Goal: Information Seeking & Learning: Learn about a topic

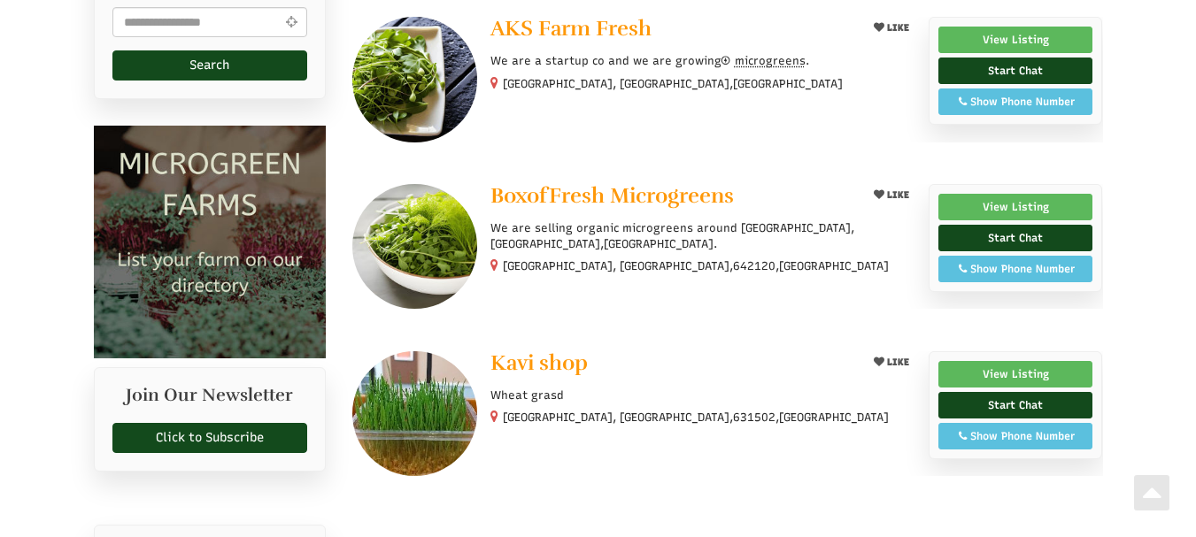
scroll to position [798, 0]
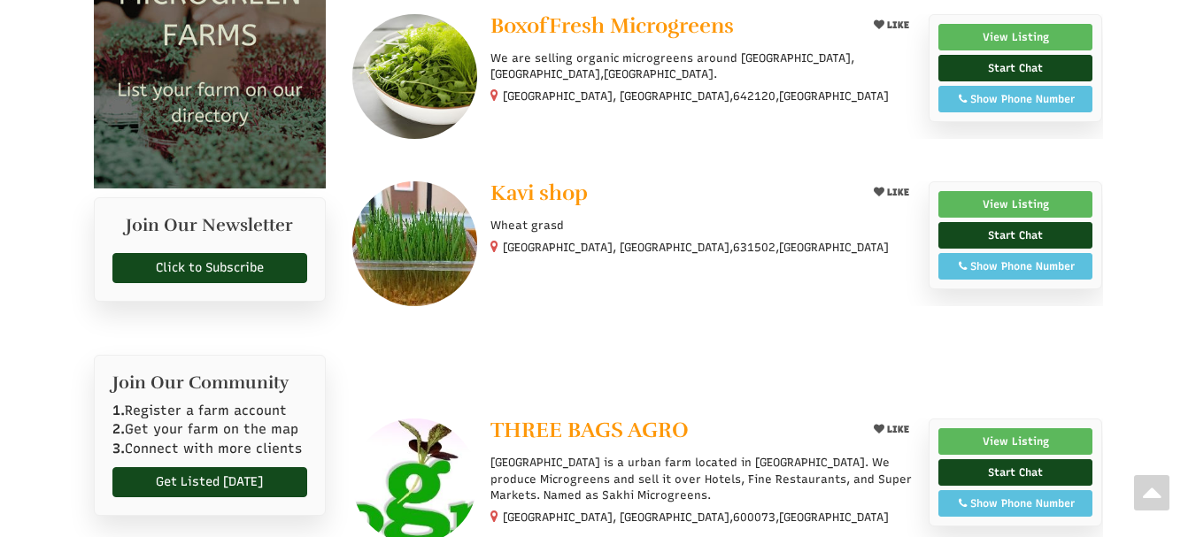
select select "Language Translate Widget"
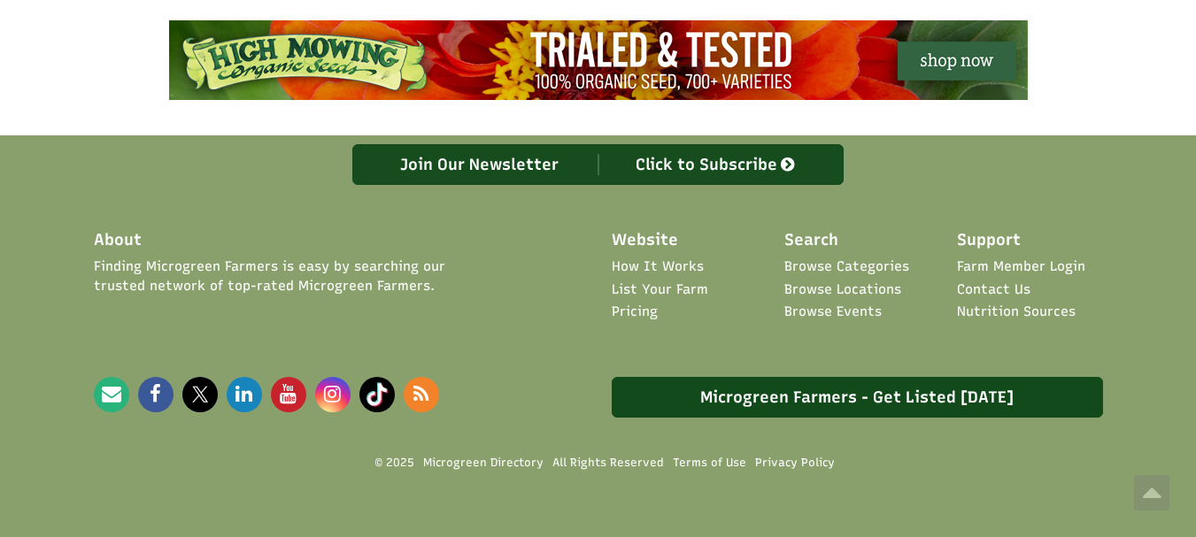
scroll to position [1703, 0]
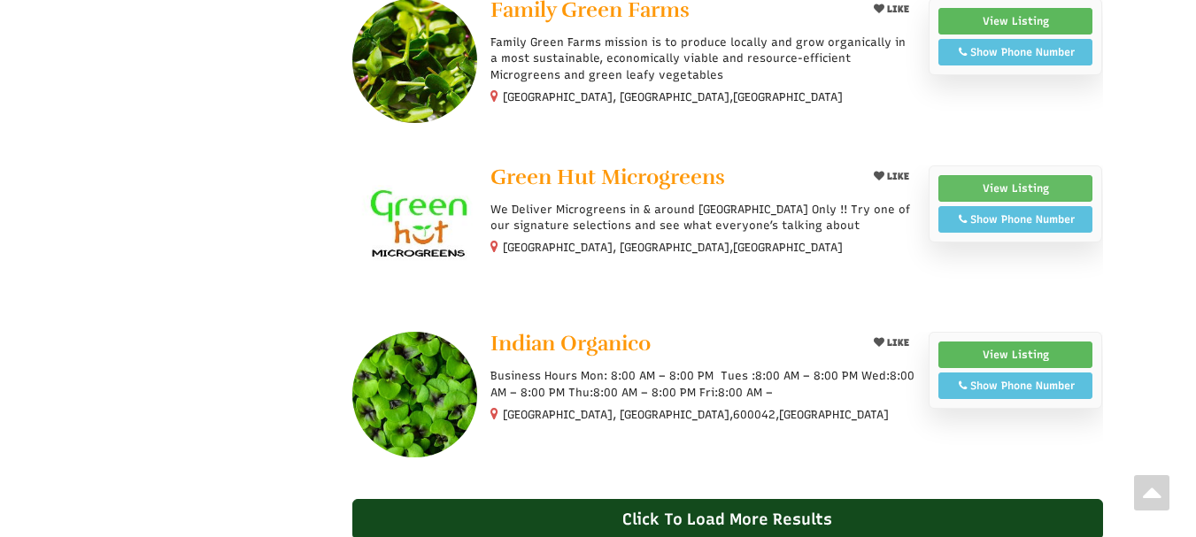
click at [986, 175] on link "View Listing" at bounding box center [1016, 188] width 155 height 27
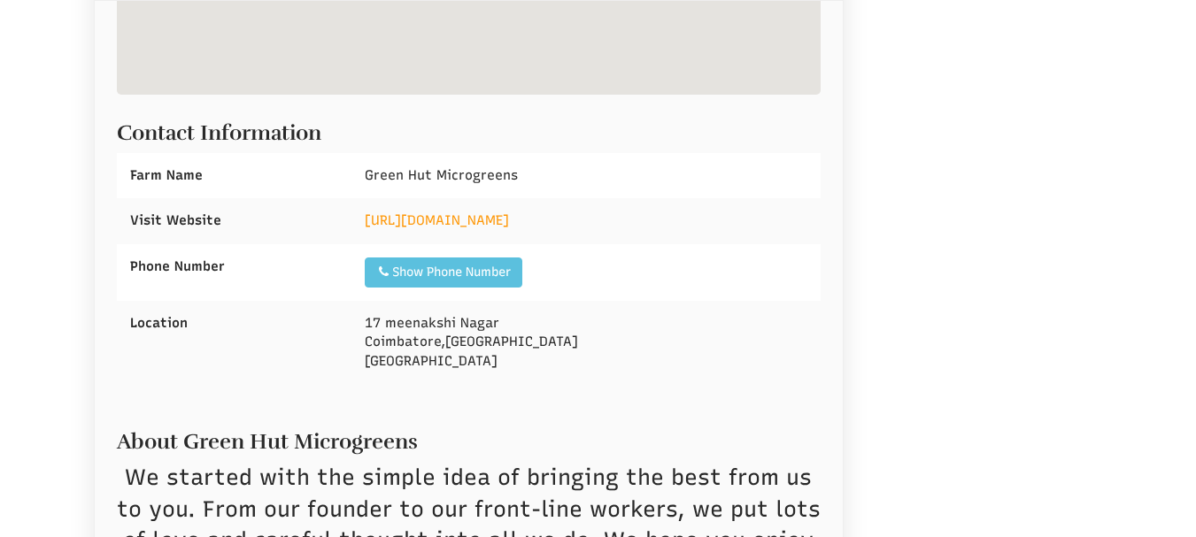
select select "Language Translate Widget"
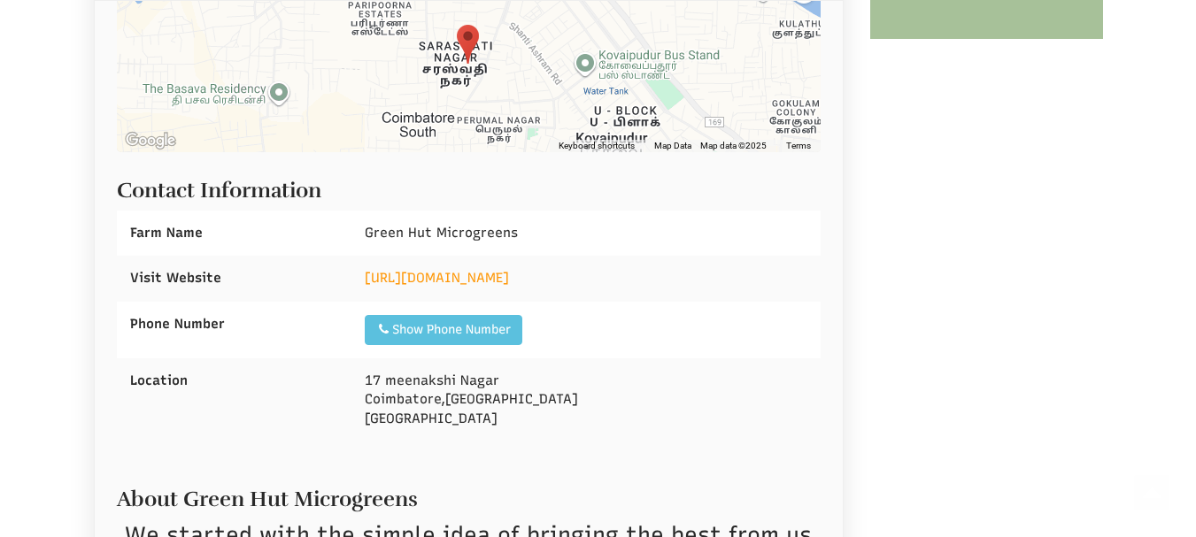
scroll to position [620, 0]
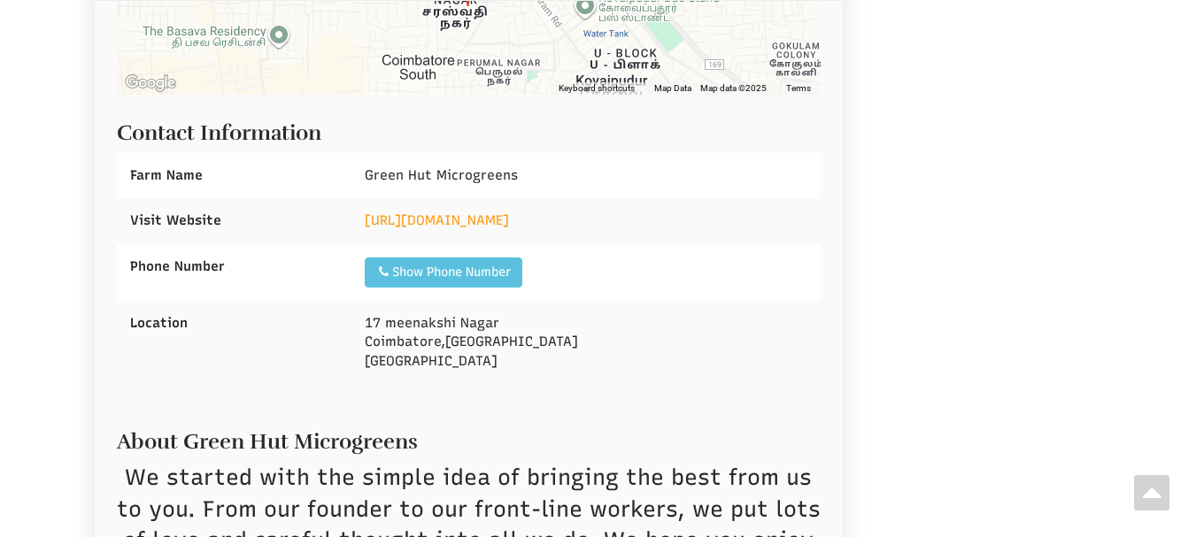
drag, startPoint x: 683, startPoint y: 222, endPoint x: 360, endPoint y: 228, distance: 323.3
click at [360, 228] on div "https://greenhutmicrogreens.weeblysite.com/" at bounding box center [586, 220] width 469 height 45
copy link "https://greenhutmicrogreens.weeblysite.com/"
click at [1131, 64] on div "Home India Tamil Nadu Coimbatore Hobby Farmer Green Hut Microgreens Are you Gre…" at bounding box center [598, 148] width 1196 height 1166
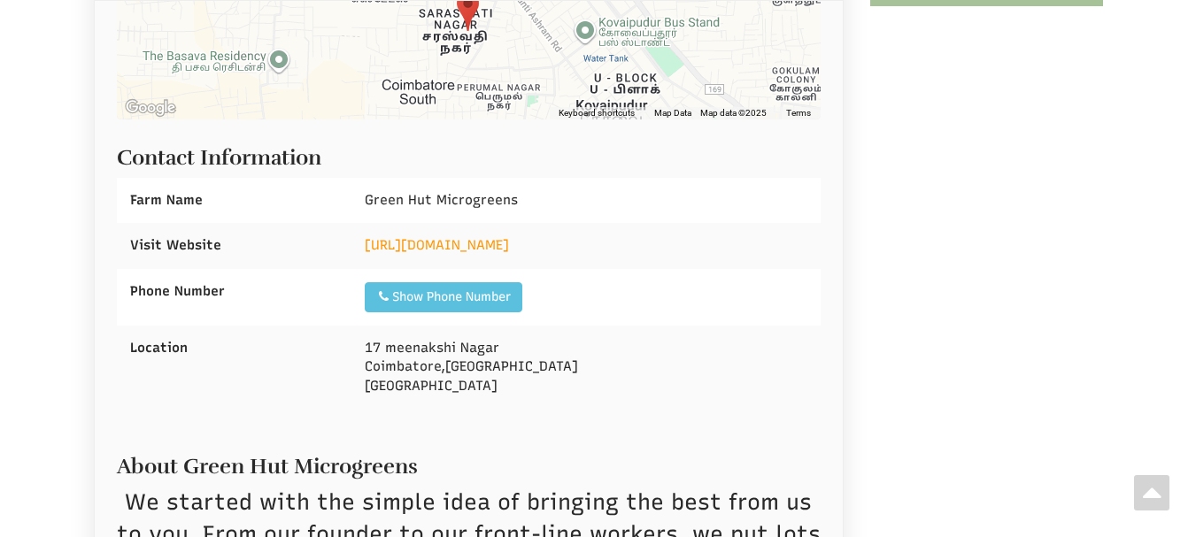
scroll to position [354, 0]
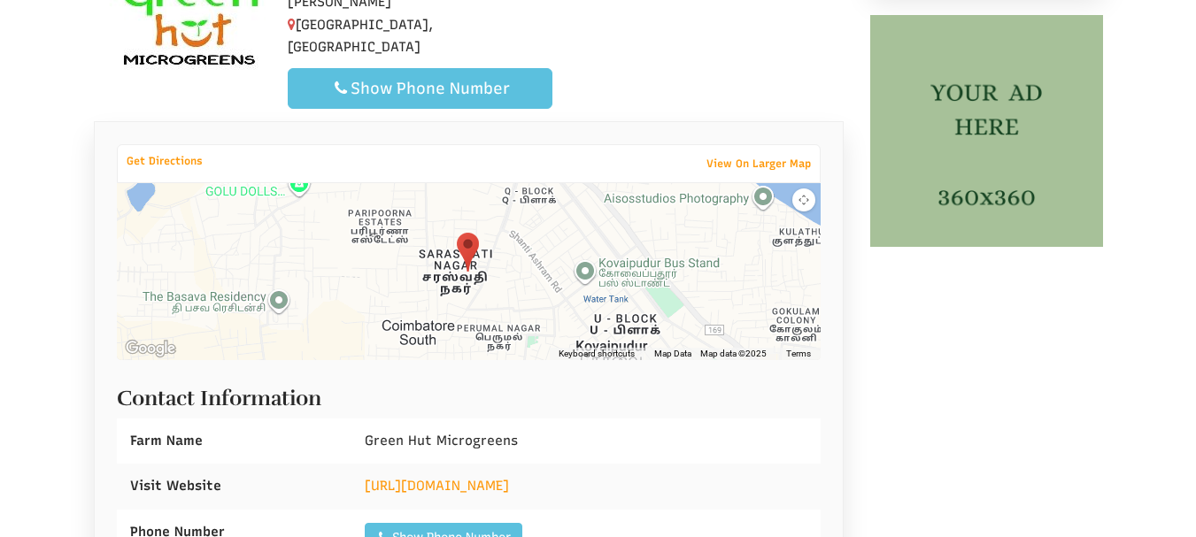
click at [468, 268] on img at bounding box center [468, 252] width 22 height 39
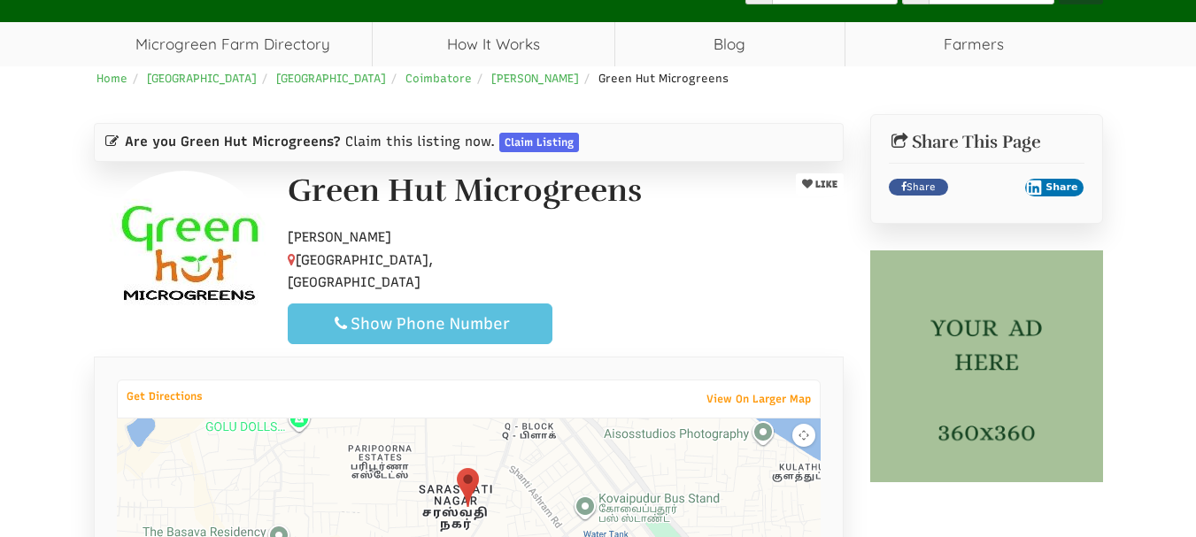
scroll to position [89, 0]
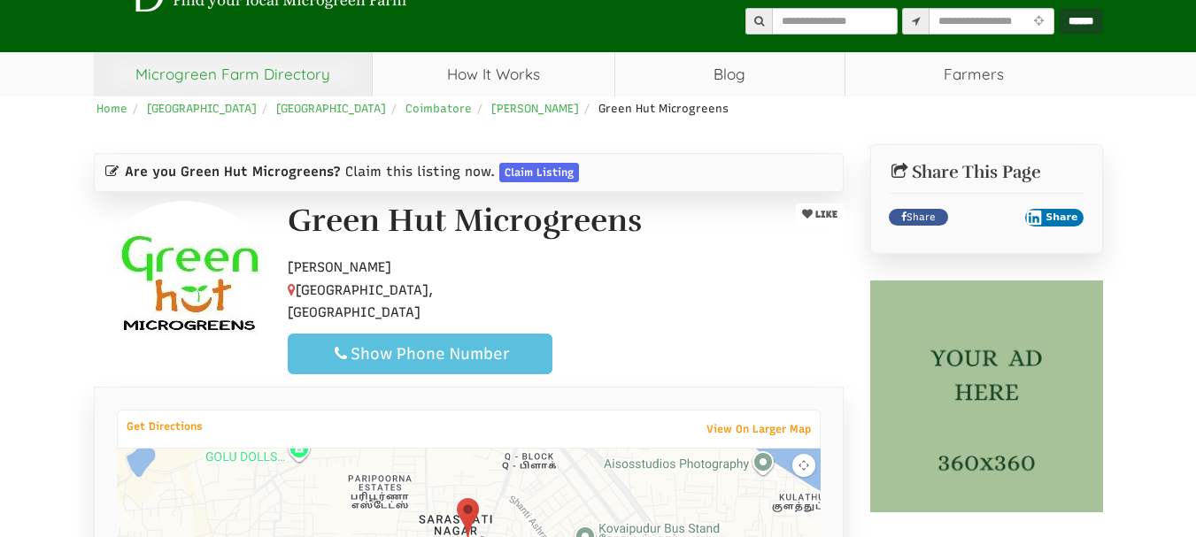
click at [259, 74] on link "Microgreen Farm Directory" at bounding box center [233, 74] width 279 height 44
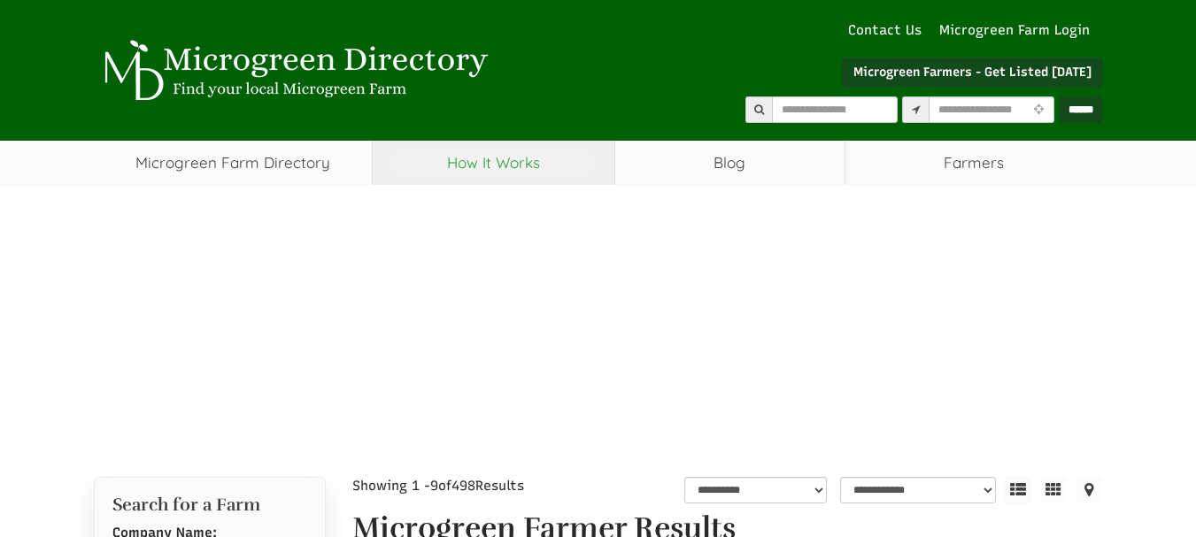
click at [485, 169] on link "How It Works" at bounding box center [494, 163] width 242 height 44
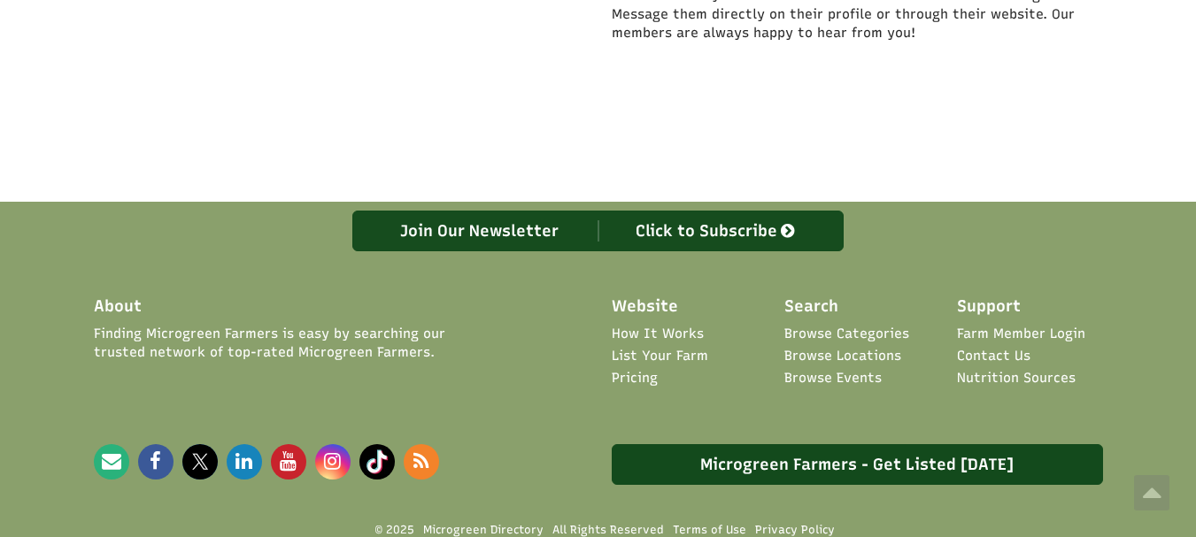
scroll to position [992, 0]
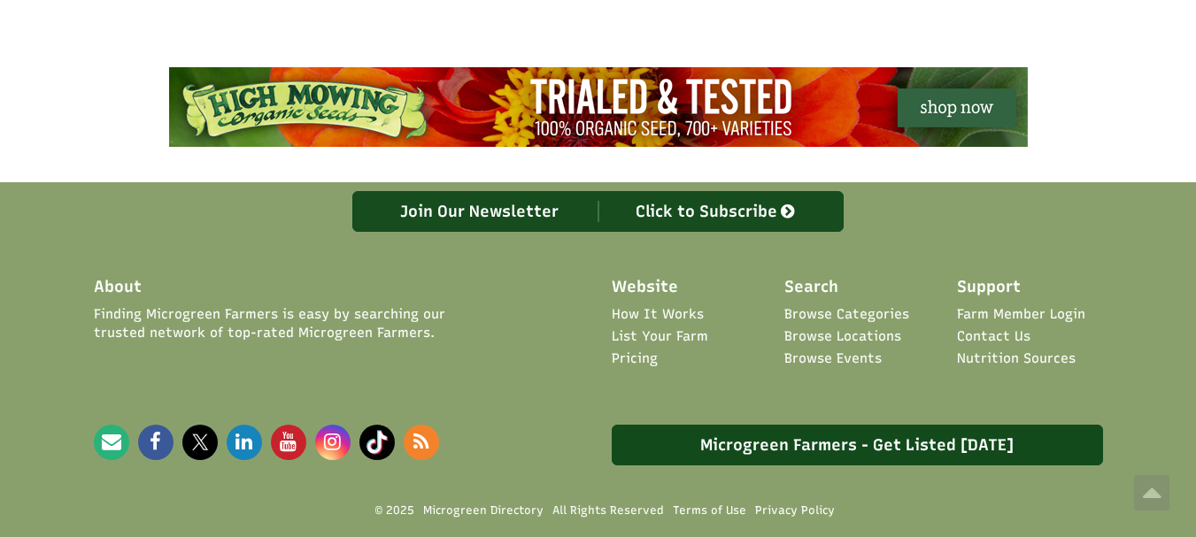
select select "Language Translate Widget"
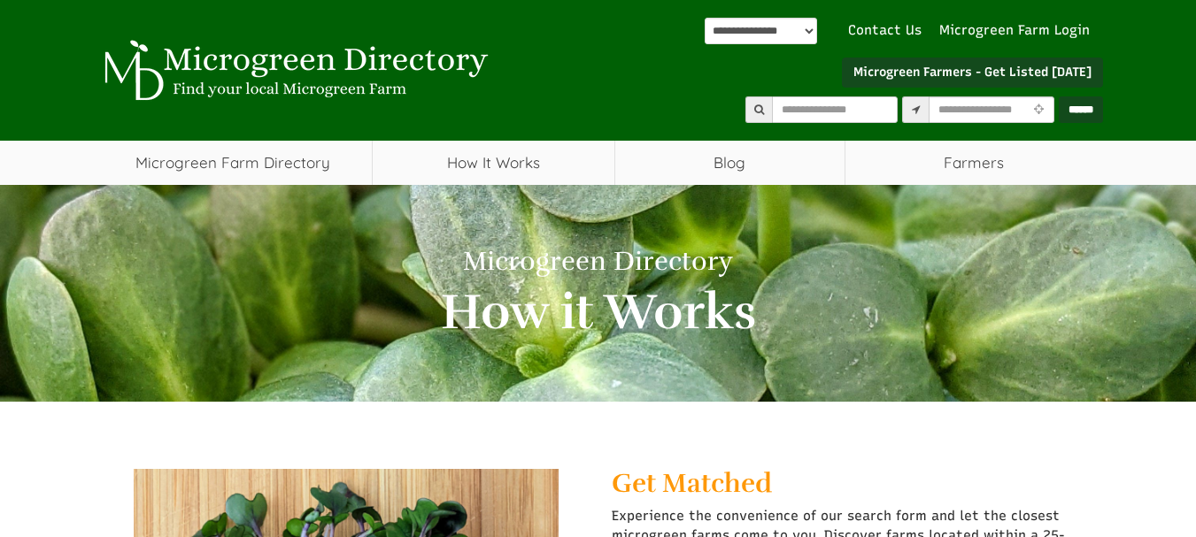
scroll to position [354, 0]
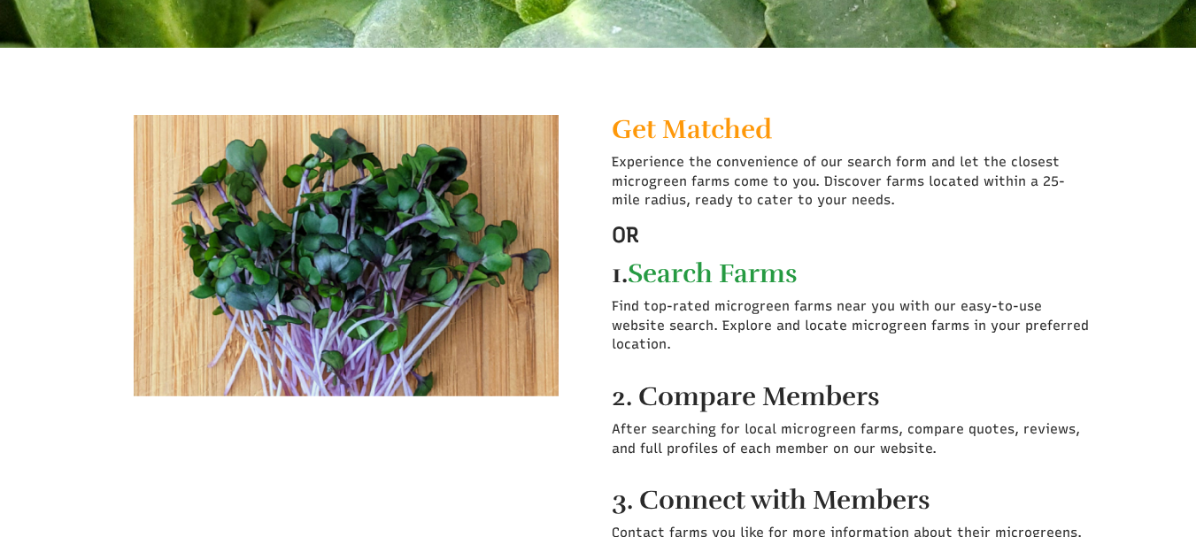
click at [737, 280] on strong "Search Farms" at bounding box center [713, 274] width 170 height 33
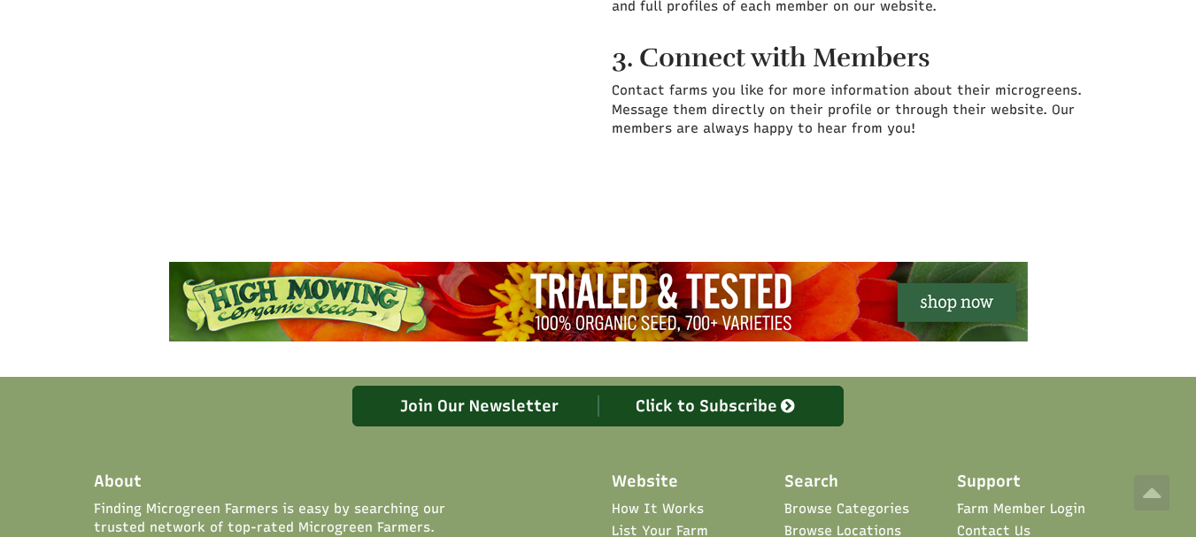
scroll to position [177, 0]
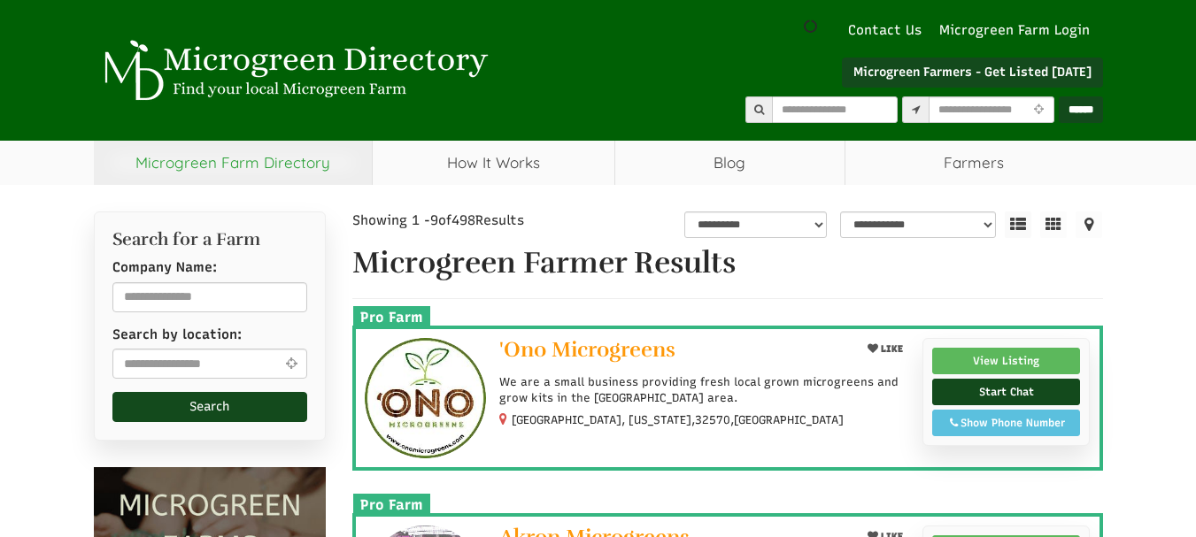
click at [301, 159] on link "Microgreen Farm Directory" at bounding box center [233, 163] width 279 height 44
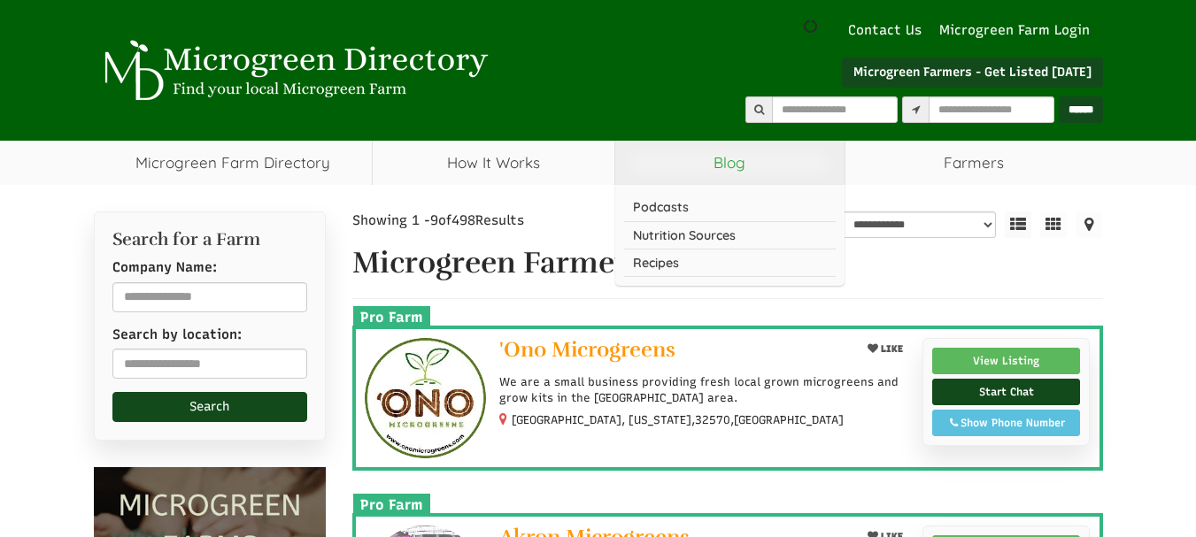
click at [721, 162] on link "Blog" at bounding box center [729, 163] width 229 height 44
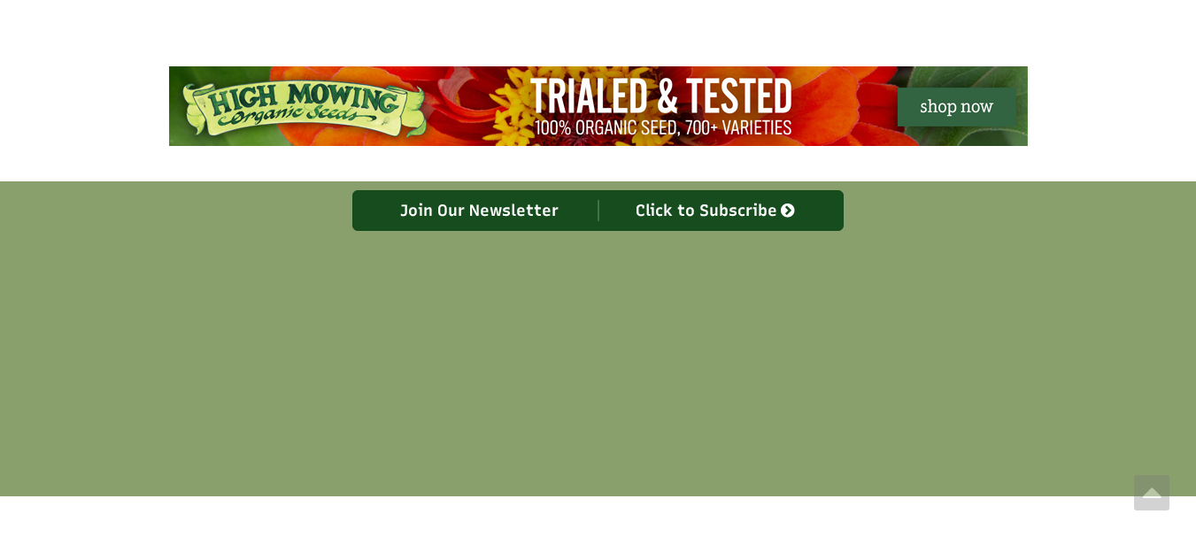
scroll to position [2214, 0]
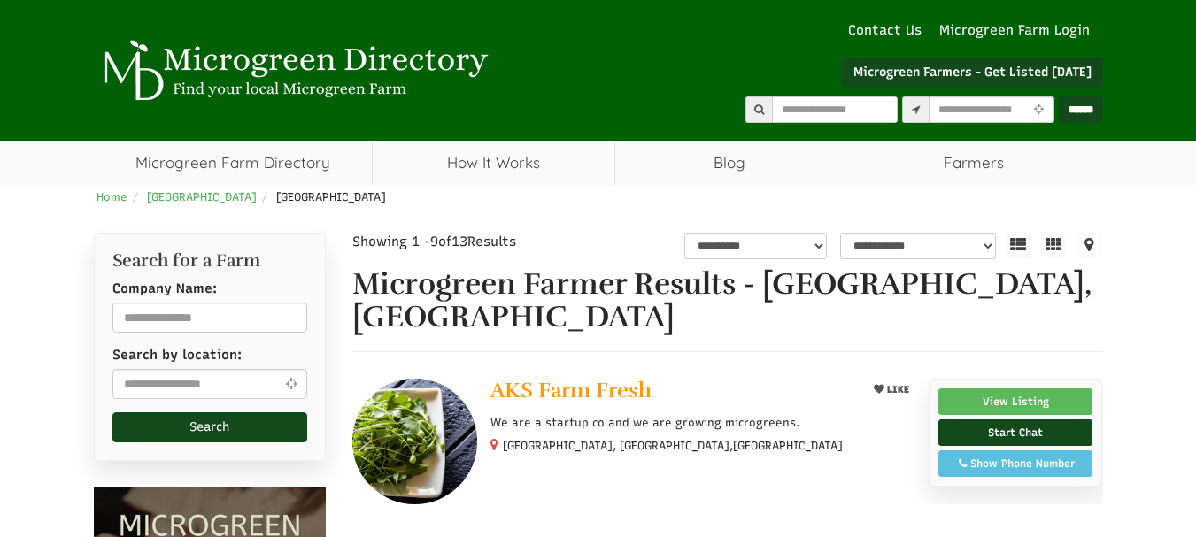
select select "Language Translate Widget"
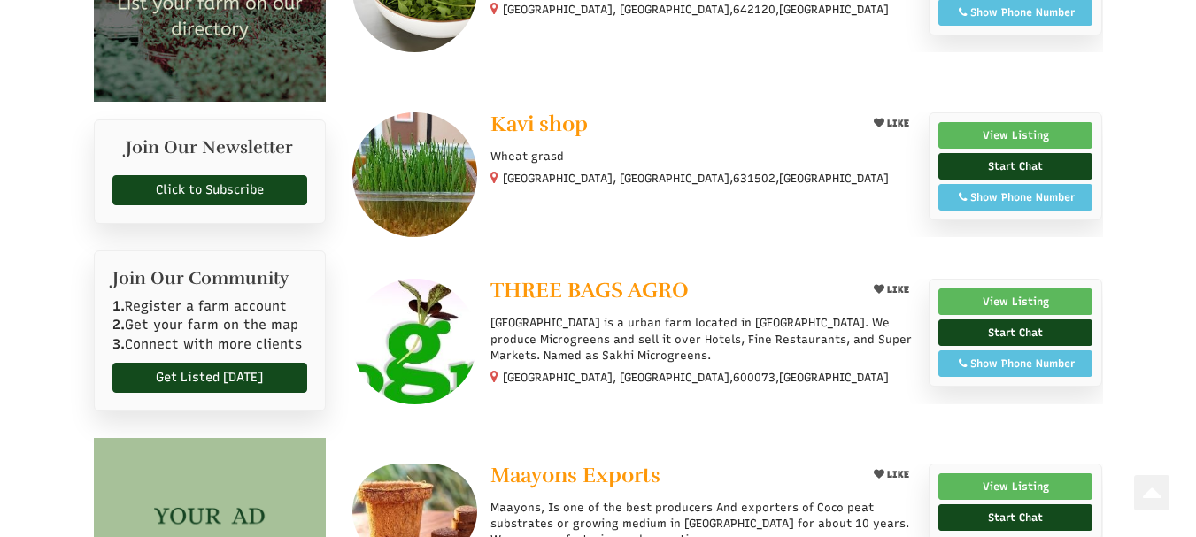
scroll to position [620, 0]
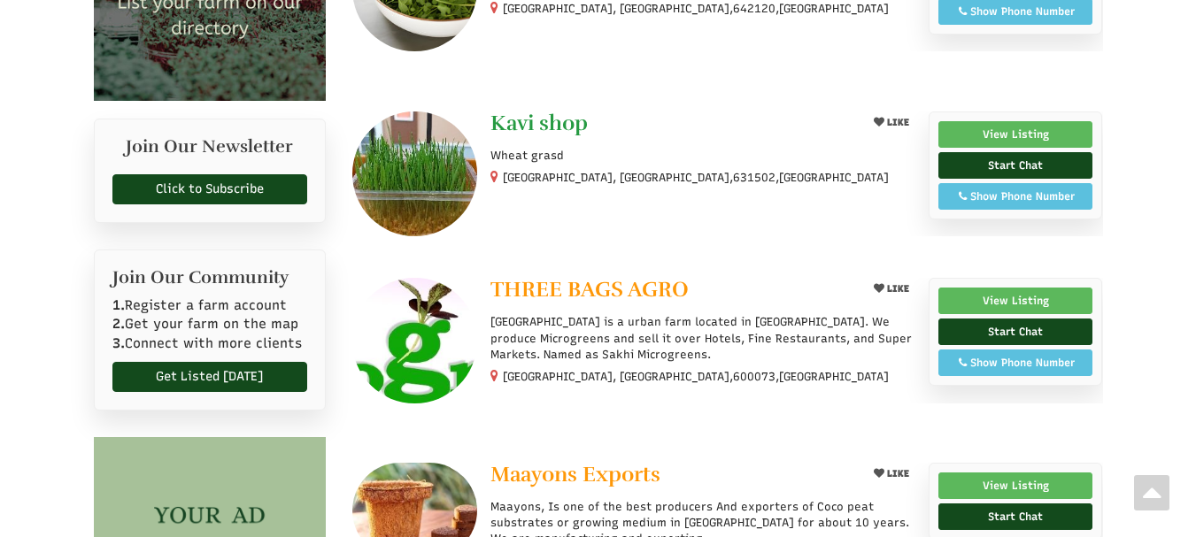
click at [560, 110] on span "Kavi shop" at bounding box center [539, 123] width 97 height 27
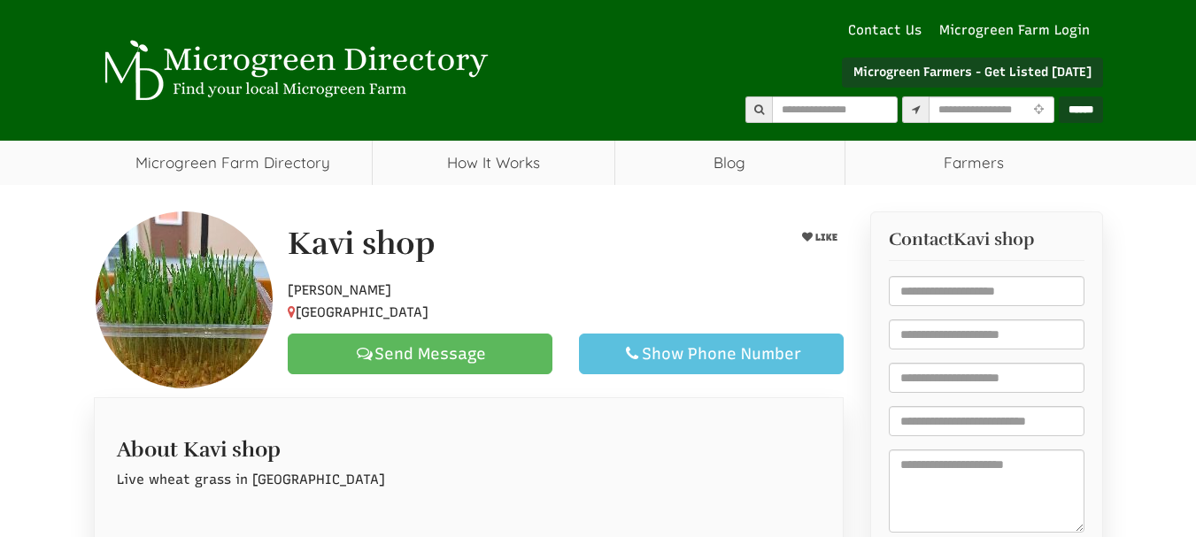
scroll to position [443, 0]
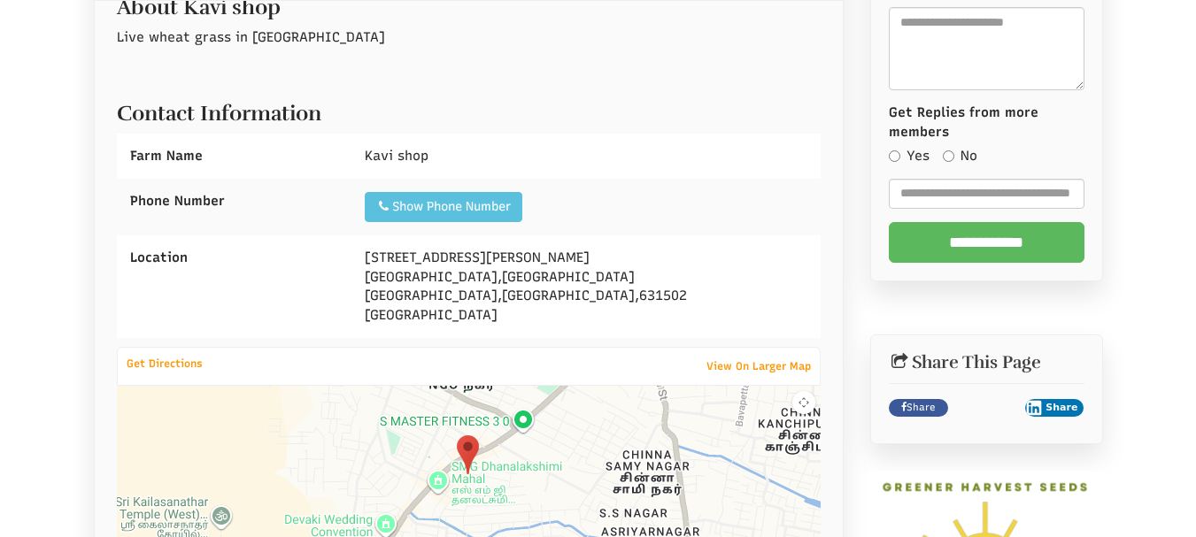
select select "Language Translate Widget"
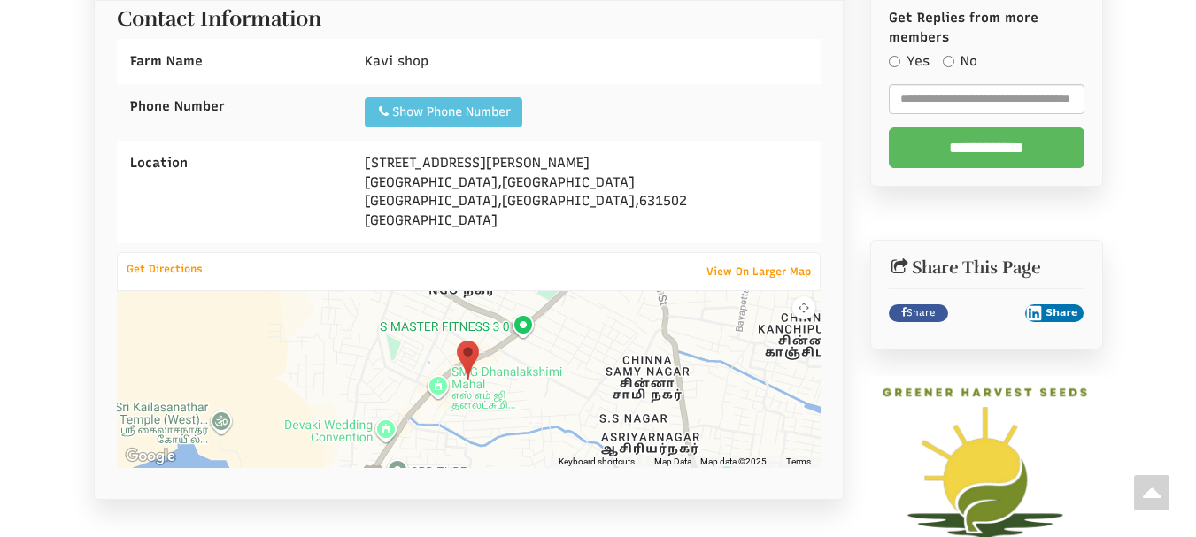
scroll to position [531, 0]
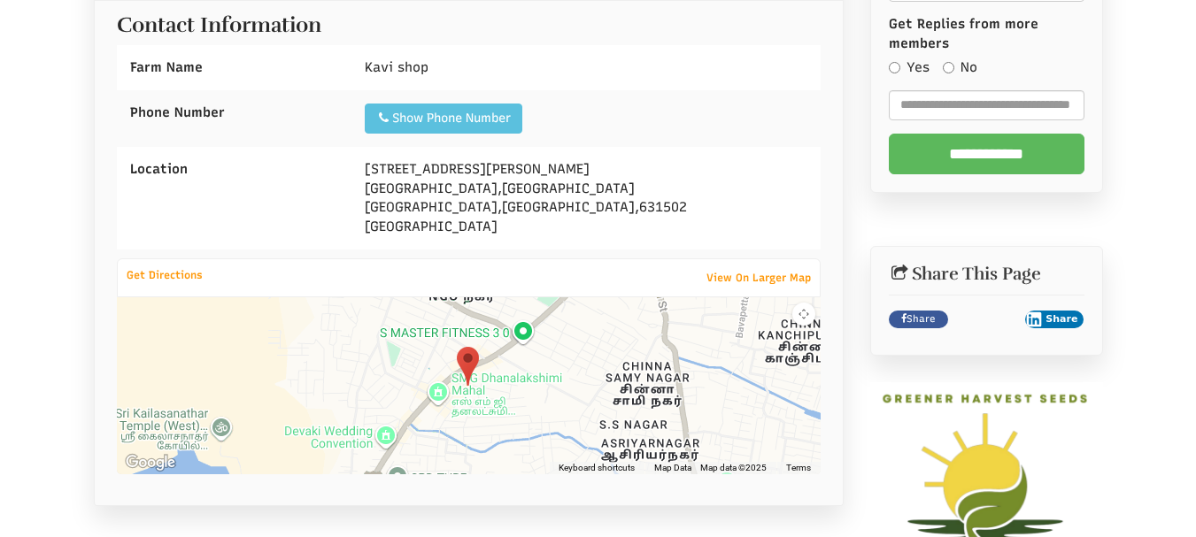
click at [548, 388] on div at bounding box center [469, 386] width 705 height 177
click at [547, 383] on div at bounding box center [469, 386] width 705 height 177
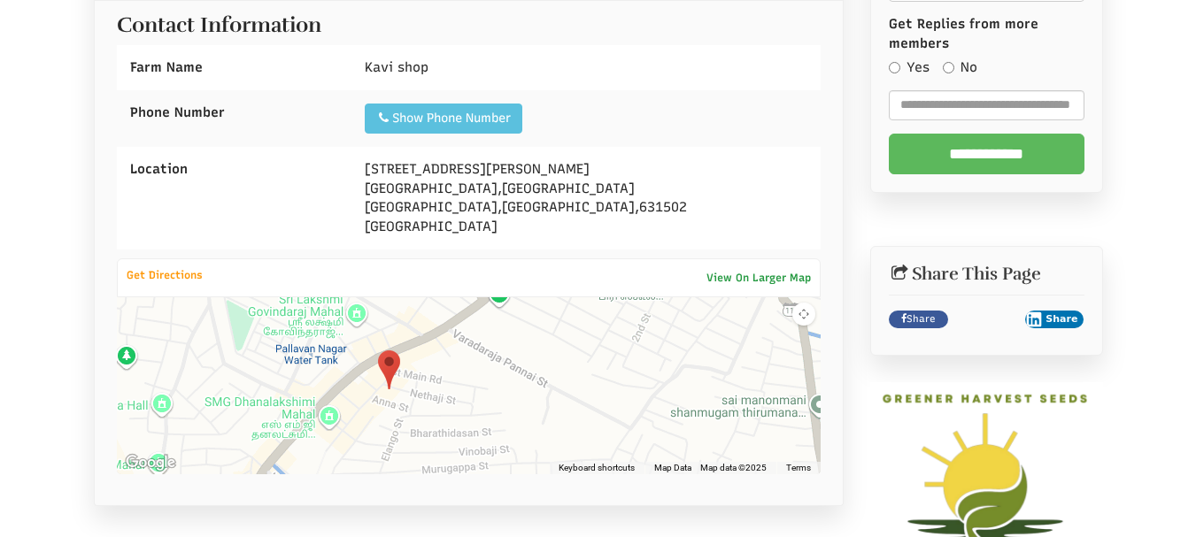
click at [748, 281] on link "View On Larger Map" at bounding box center [759, 278] width 122 height 25
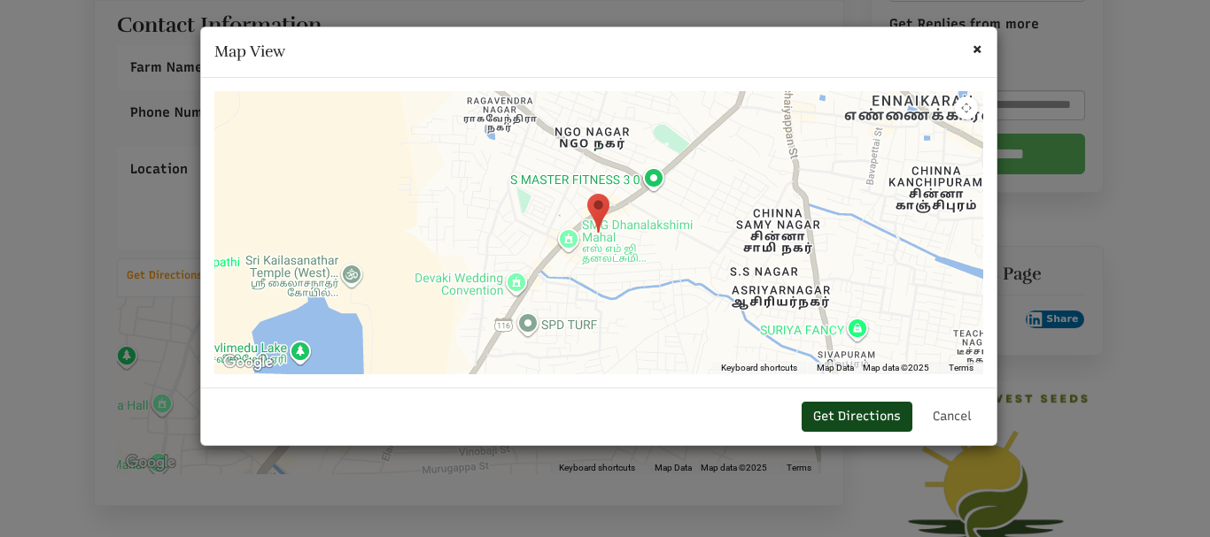
drag, startPoint x: 683, startPoint y: 46, endPoint x: 491, endPoint y: 44, distance: 191.3
click at [507, 41] on h4 "Map View" at bounding box center [598, 52] width 769 height 23
drag, startPoint x: 695, startPoint y: 77, endPoint x: 615, endPoint y: 64, distance: 80.8
click at [620, 64] on div "× Map View ← Move left → Move right ↑ Move up ↓ Move down + Zoom in - Zoom out …" at bounding box center [598, 237] width 797 height 420
click at [806, 49] on h4 "Map View" at bounding box center [598, 52] width 769 height 23
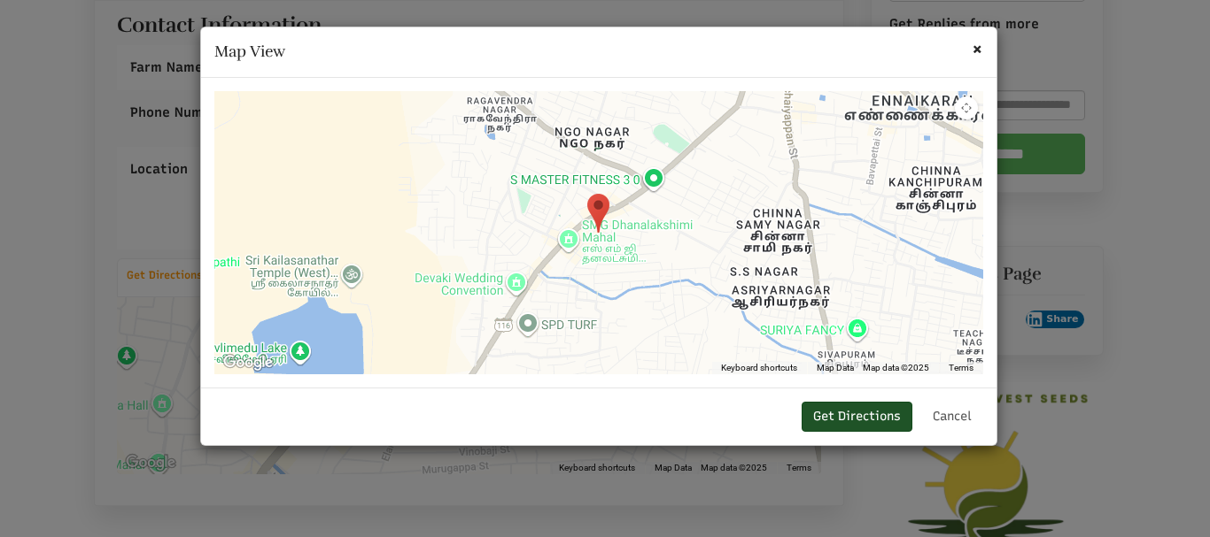
click at [853, 414] on link "Get Directions" at bounding box center [856, 417] width 111 height 30
click at [980, 44] on span "×" at bounding box center [977, 48] width 12 height 22
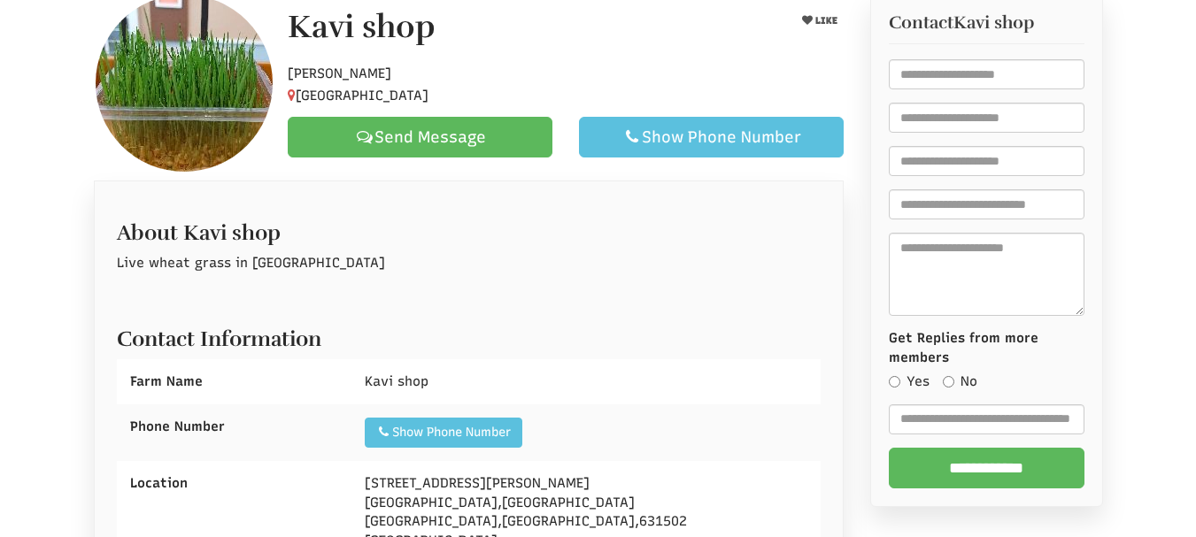
scroll to position [89, 0]
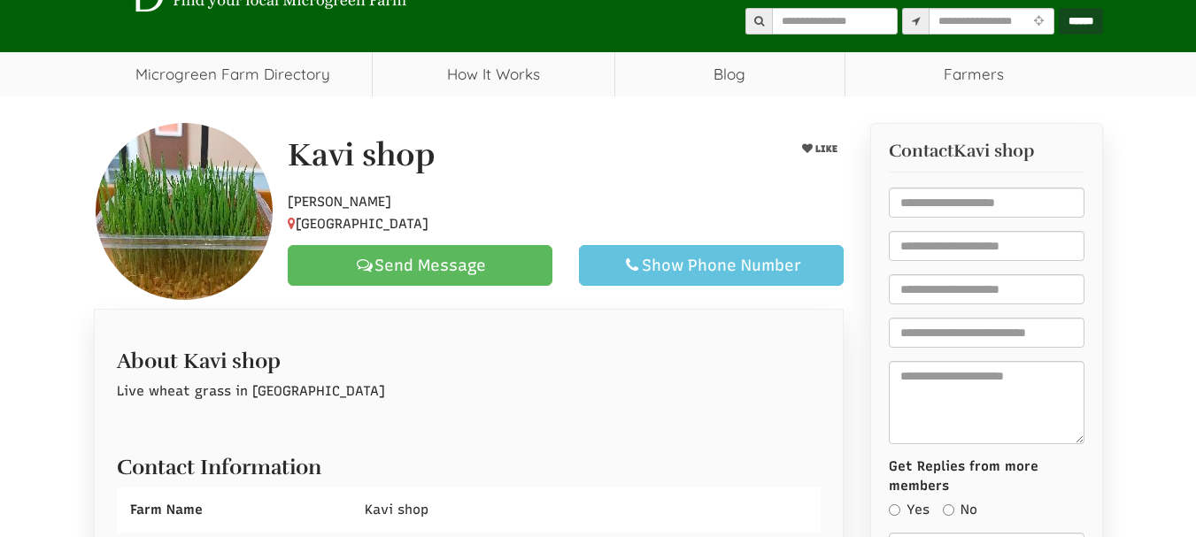
click at [688, 273] on div "Show Phone Number" at bounding box center [711, 265] width 235 height 21
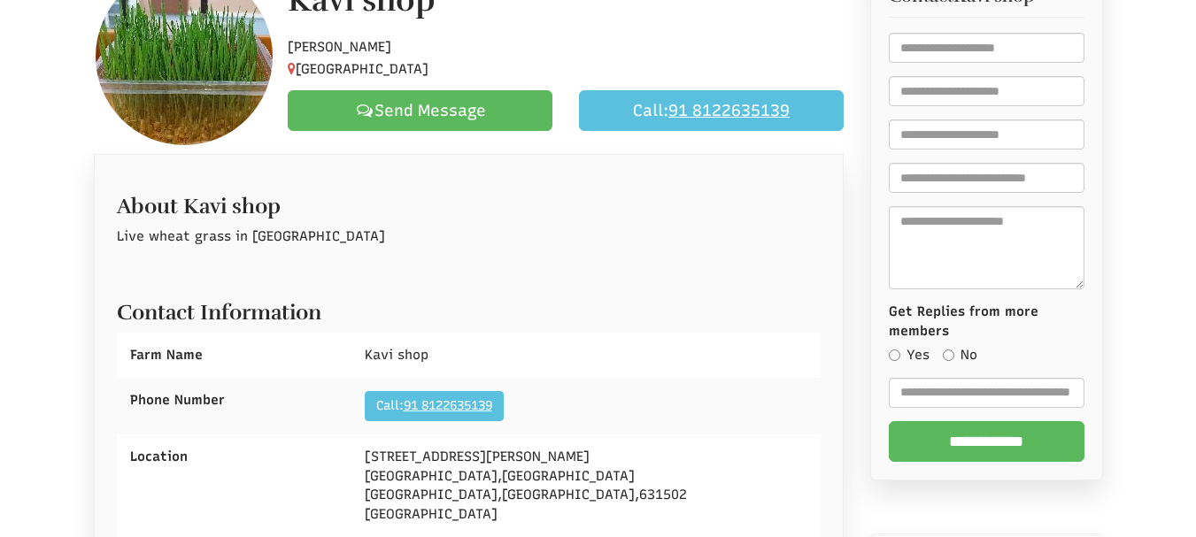
scroll to position [0, 0]
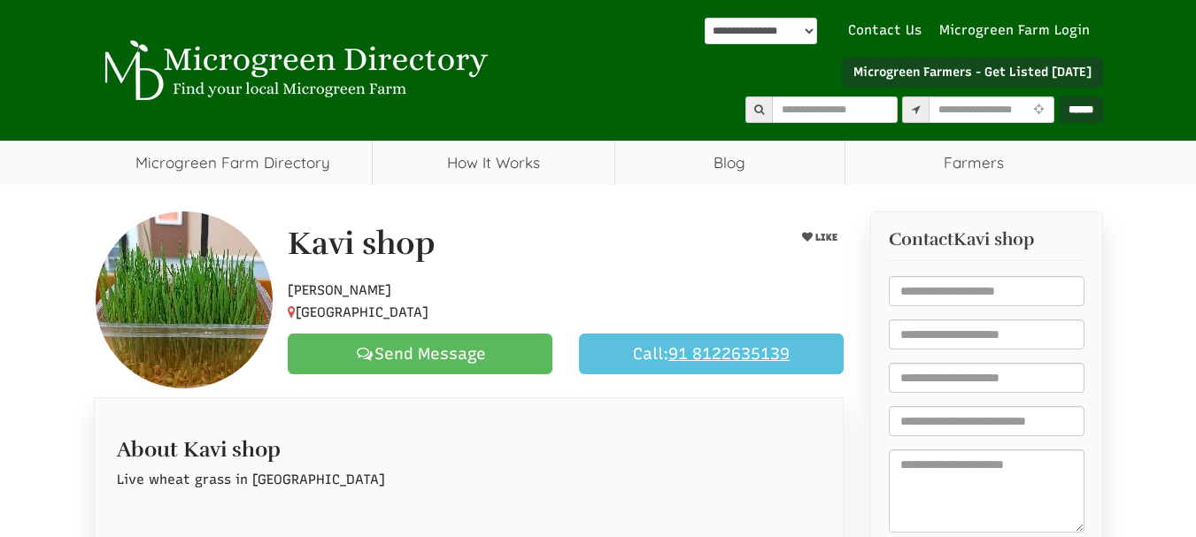
drag, startPoint x: 10, startPoint y: 12, endPoint x: 31, endPoint y: 57, distance: 49.1
click at [23, 33] on div "**********" at bounding box center [598, 92] width 1196 height 185
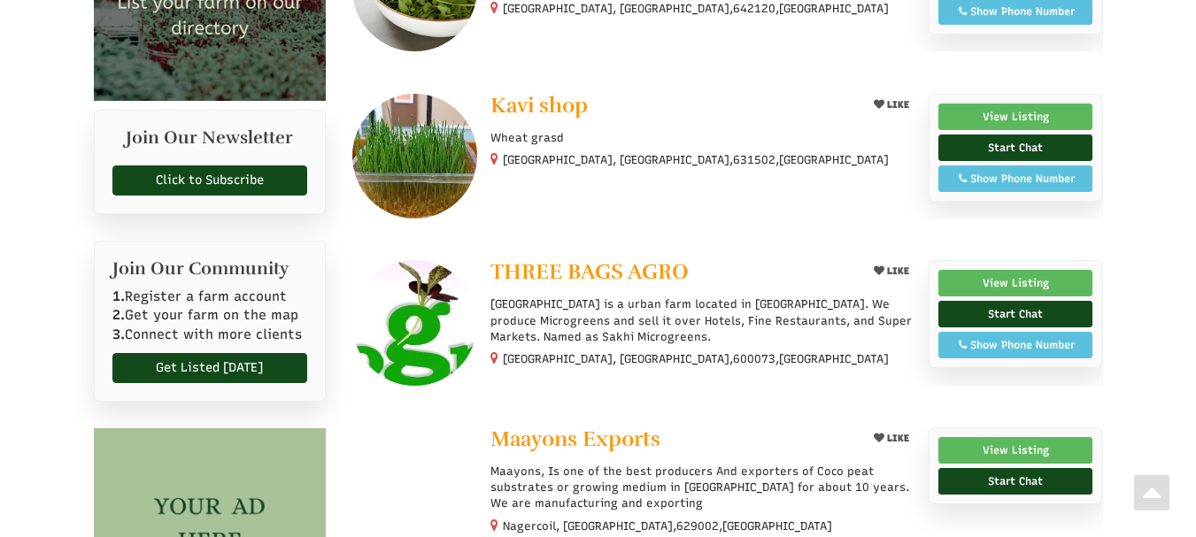
scroll to position [177, 0]
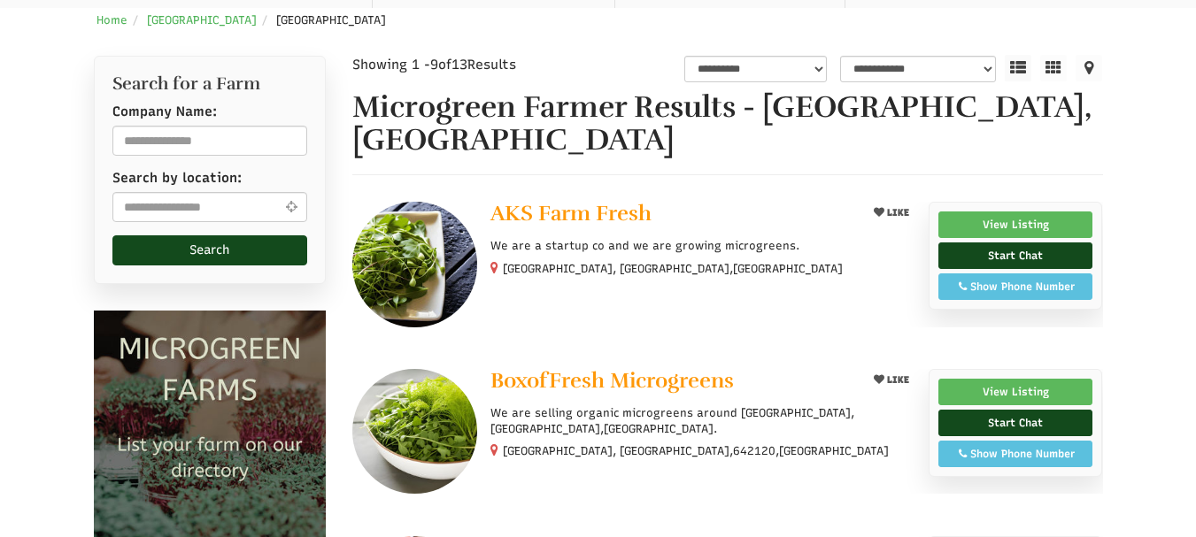
select select "Language Translate Widget"
click at [558, 200] on span "AKS Farm Fresh" at bounding box center [571, 213] width 161 height 27
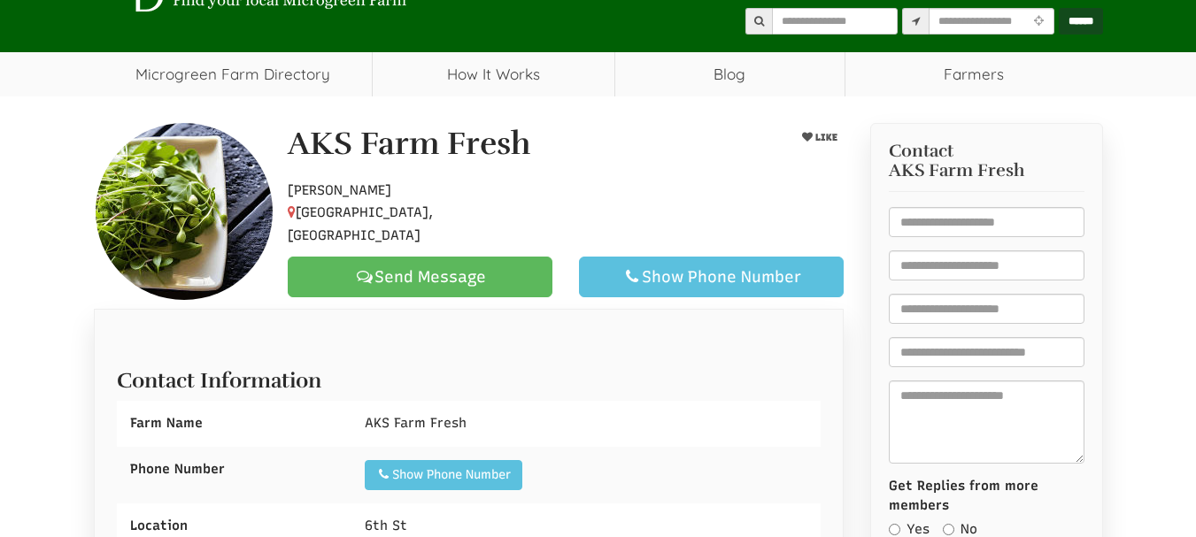
scroll to position [443, 0]
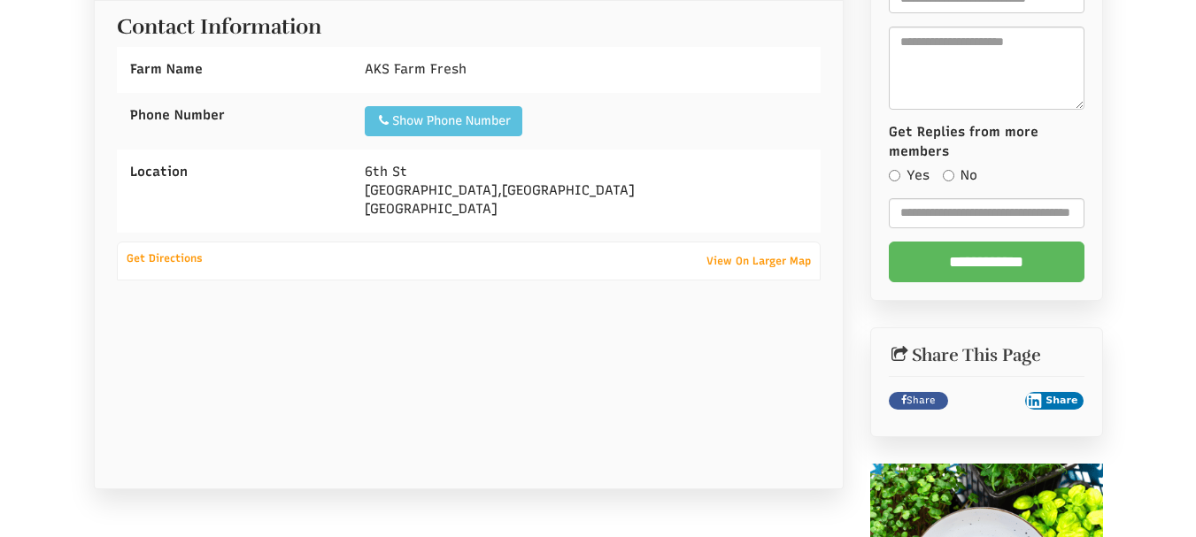
select select "Language Translate Widget"
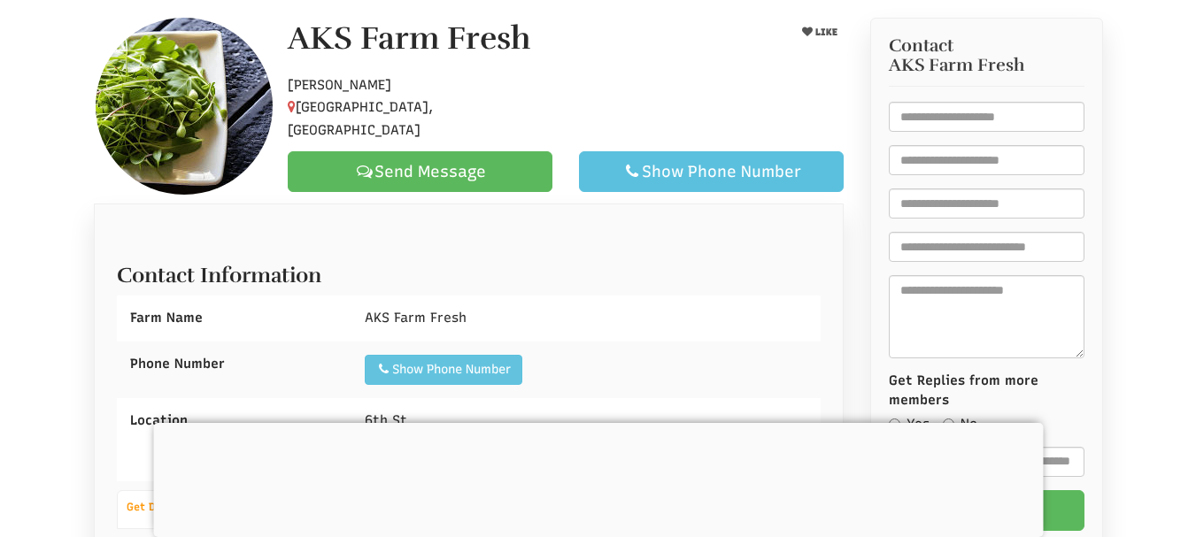
scroll to position [0, 0]
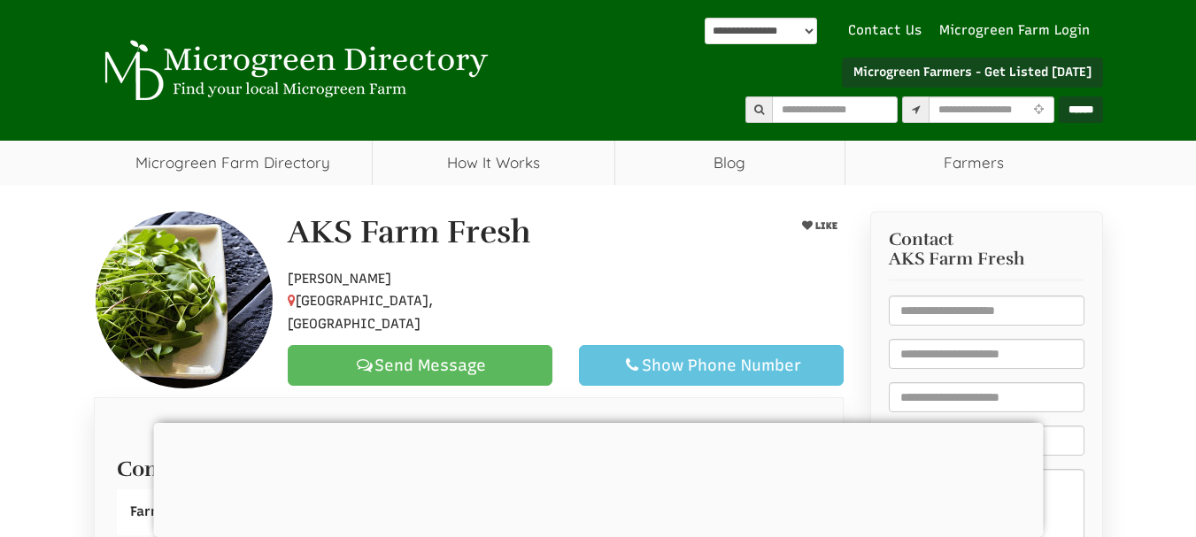
click at [674, 357] on div "Show Phone Number" at bounding box center [711, 365] width 235 height 21
click at [604, 423] on div at bounding box center [598, 423] width 890 height 0
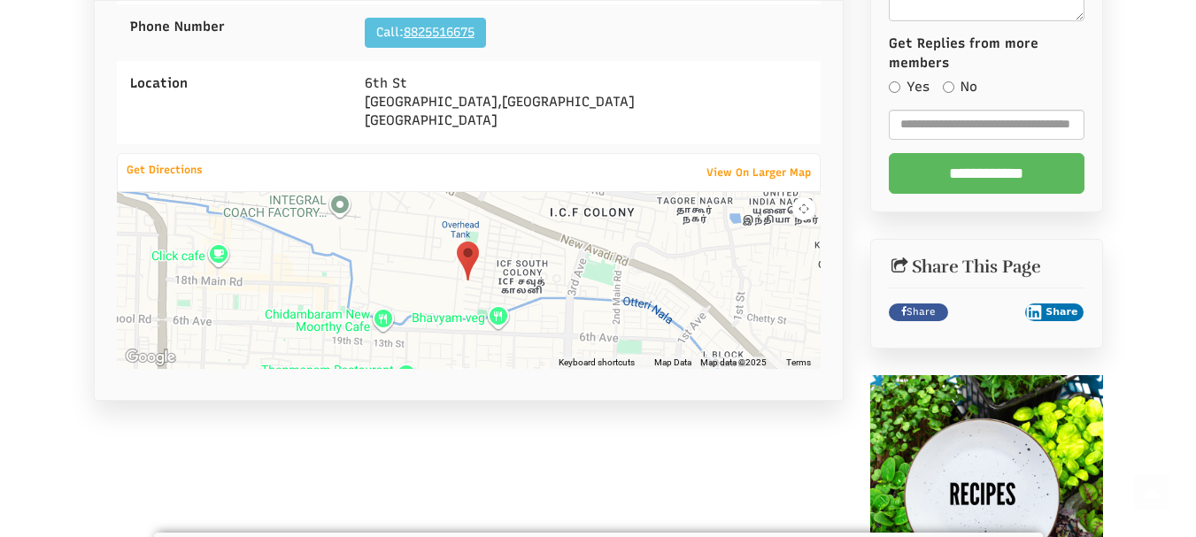
scroll to position [1151, 0]
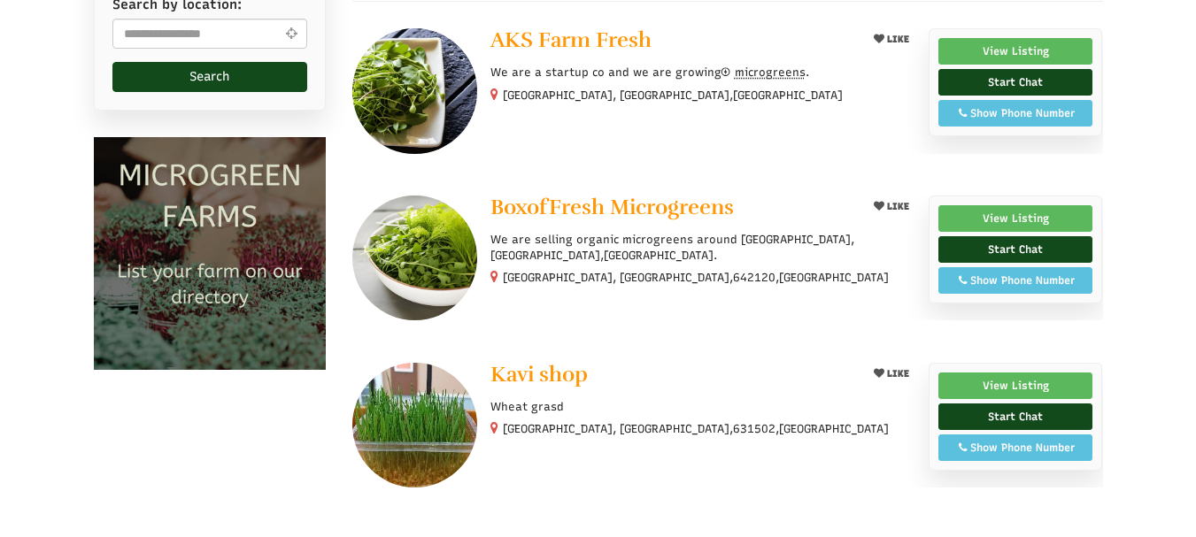
scroll to position [354, 0]
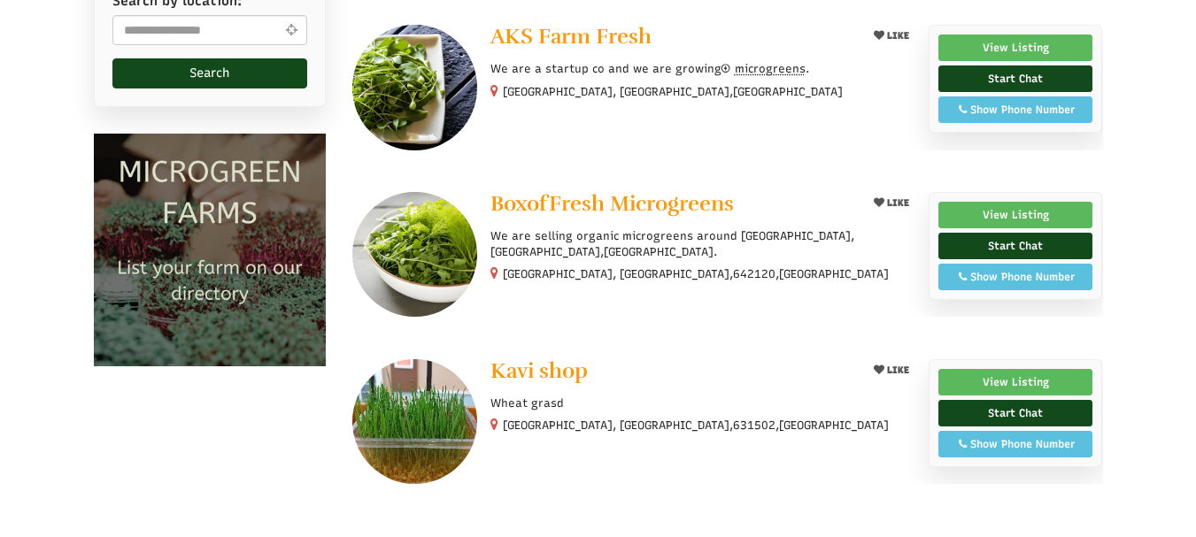
select select "Language Translate Widget"
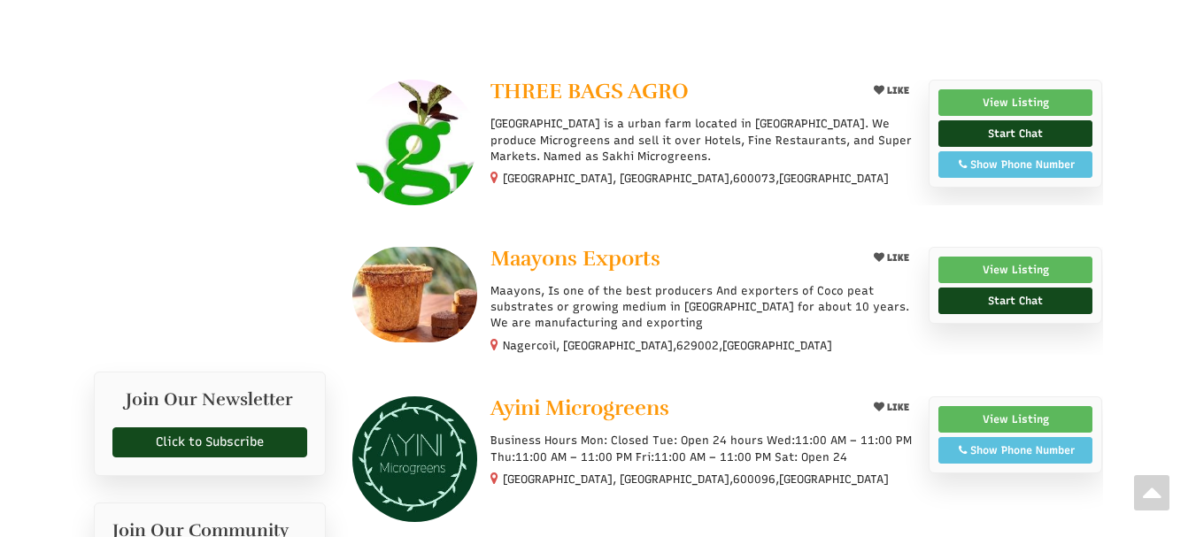
scroll to position [1606, 0]
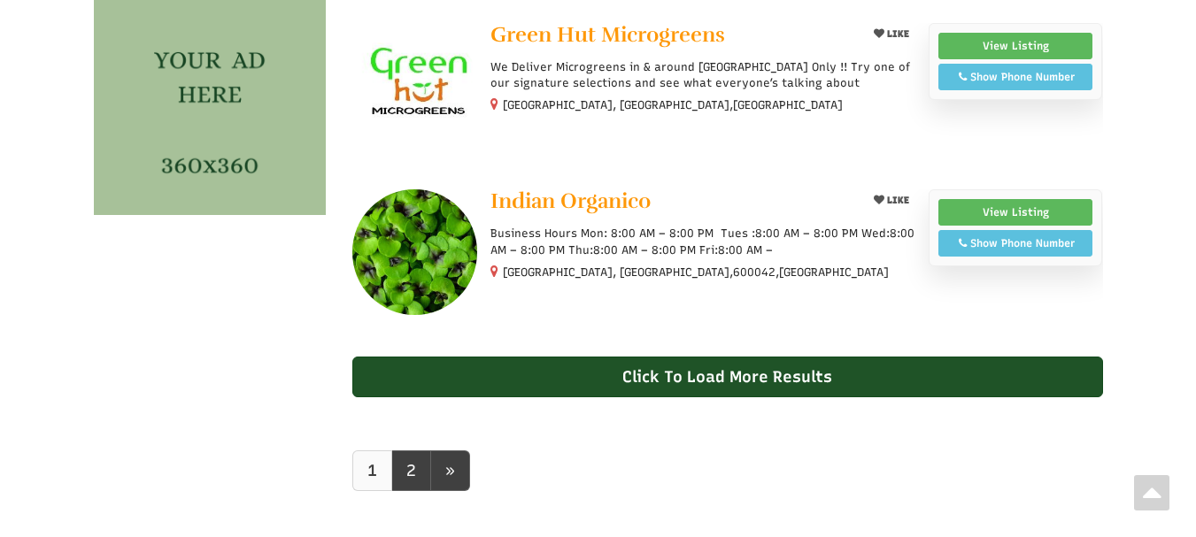
click at [752, 357] on div "Click To Load More Results" at bounding box center [727, 377] width 751 height 41
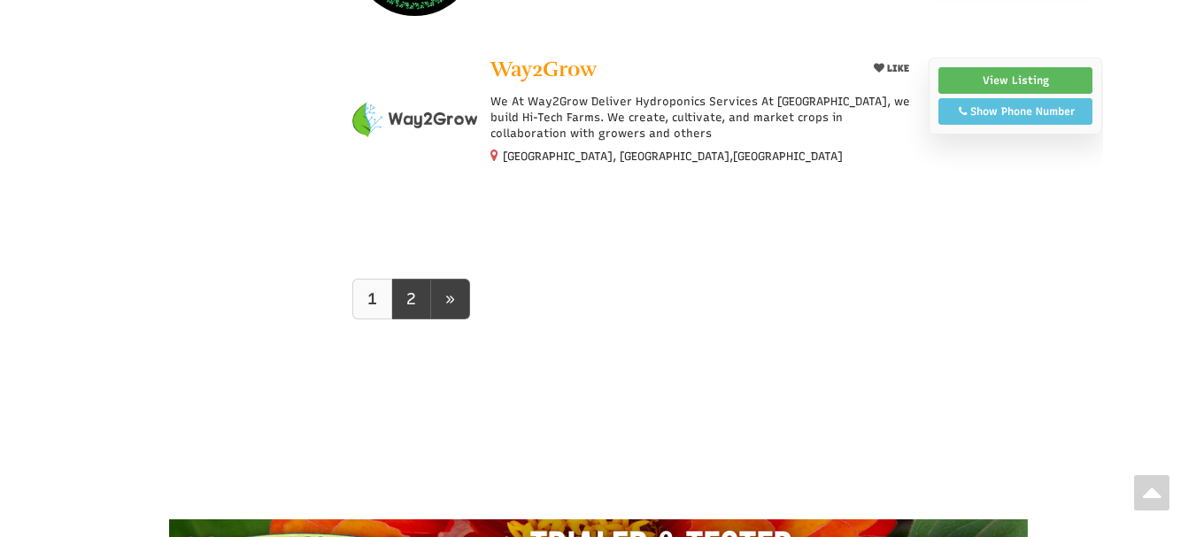
scroll to position [2403, 0]
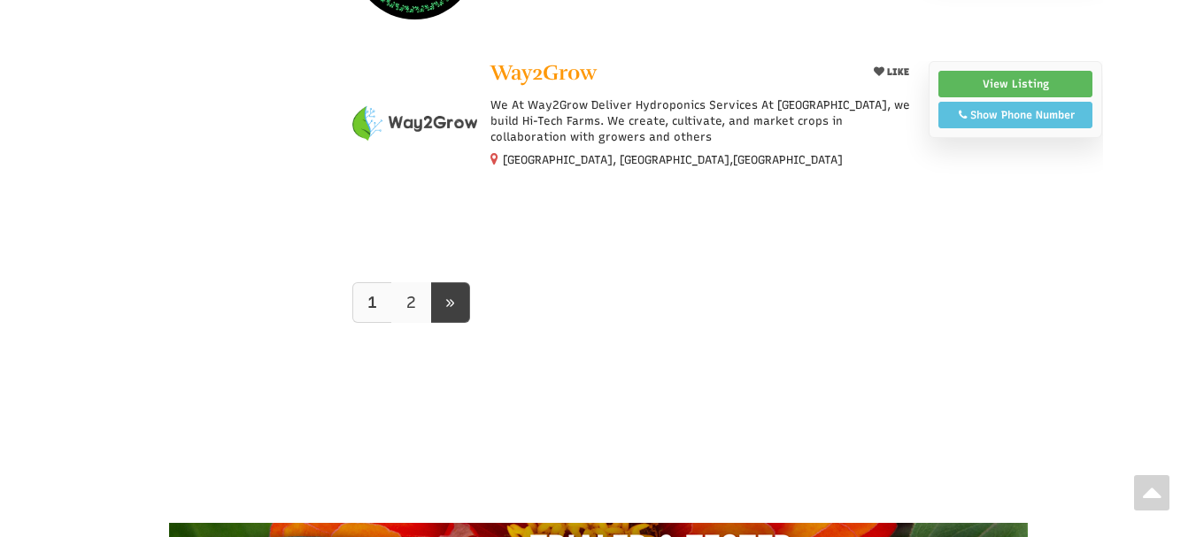
click at [416, 282] on link "2" at bounding box center [411, 302] width 40 height 41
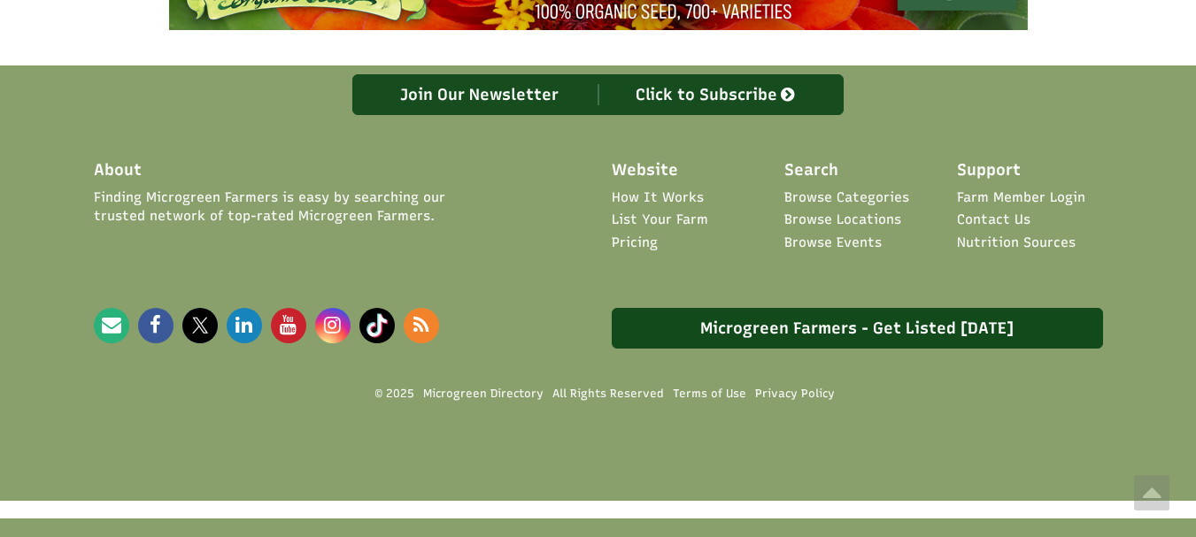
scroll to position [974, 0]
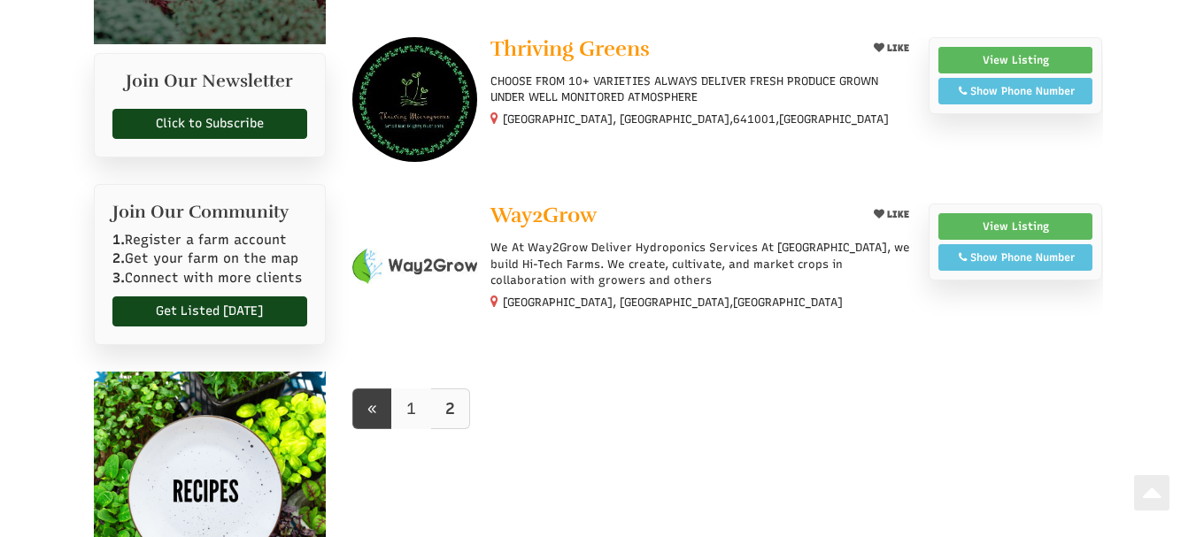
scroll to position [531, 0]
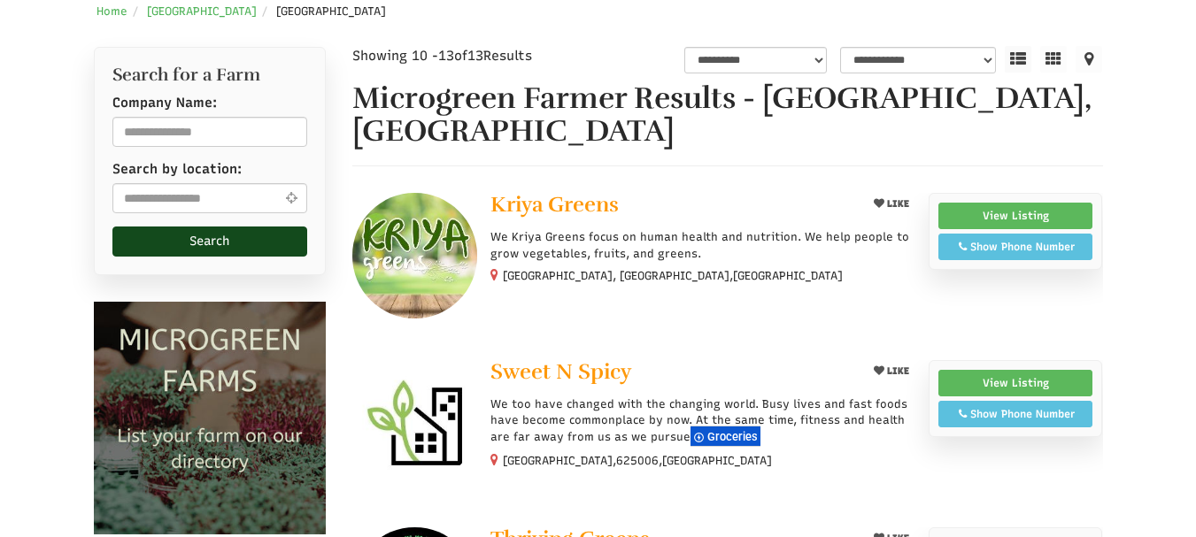
select select "Language Translate Widget"
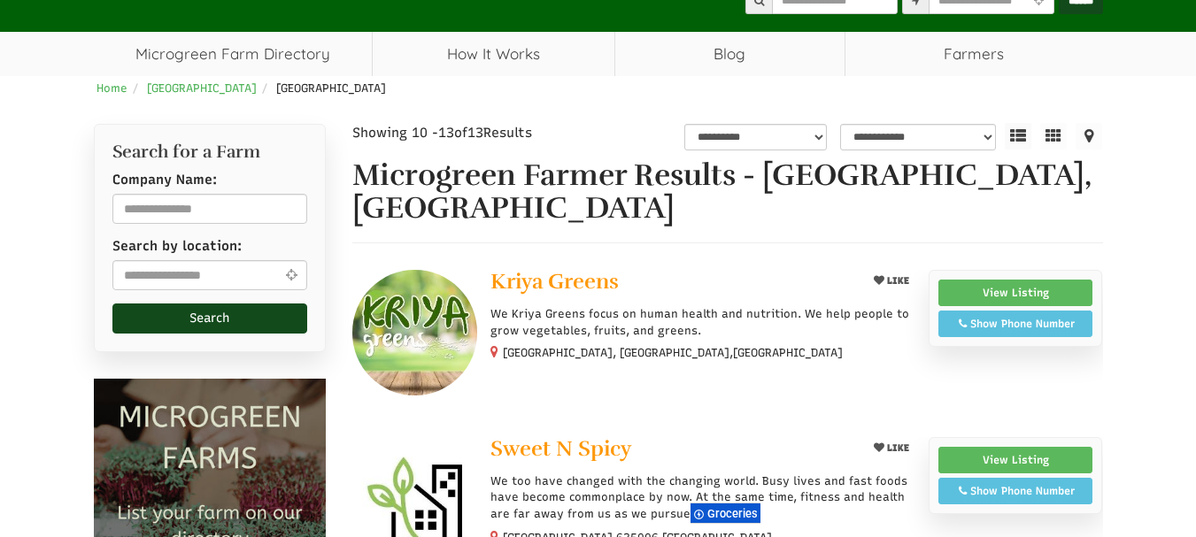
scroll to position [0, 0]
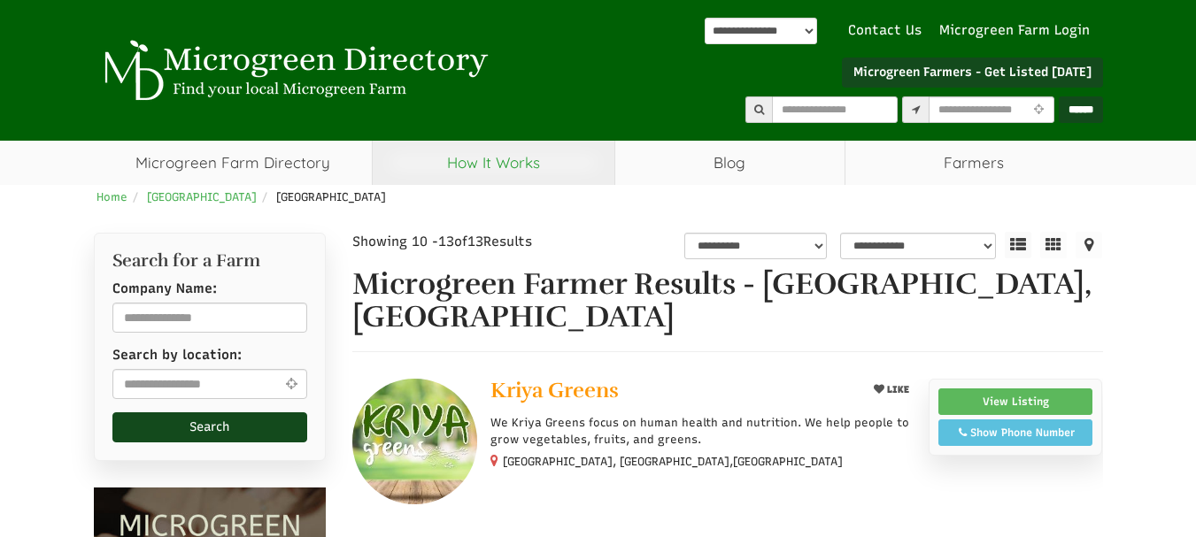
click at [497, 168] on link "How It Works" at bounding box center [494, 163] width 242 height 44
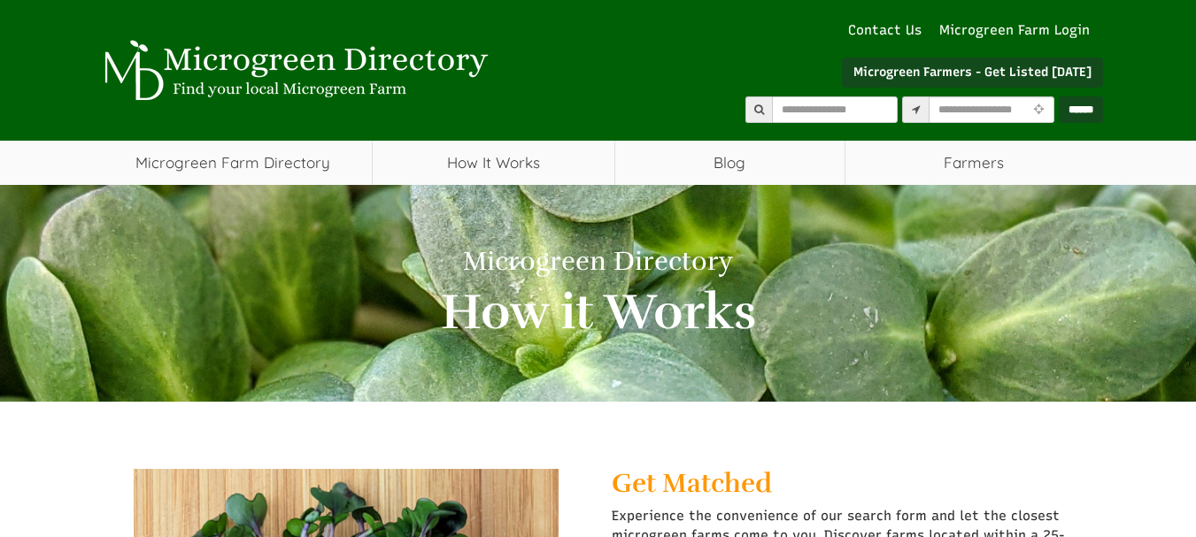
scroll to position [354, 0]
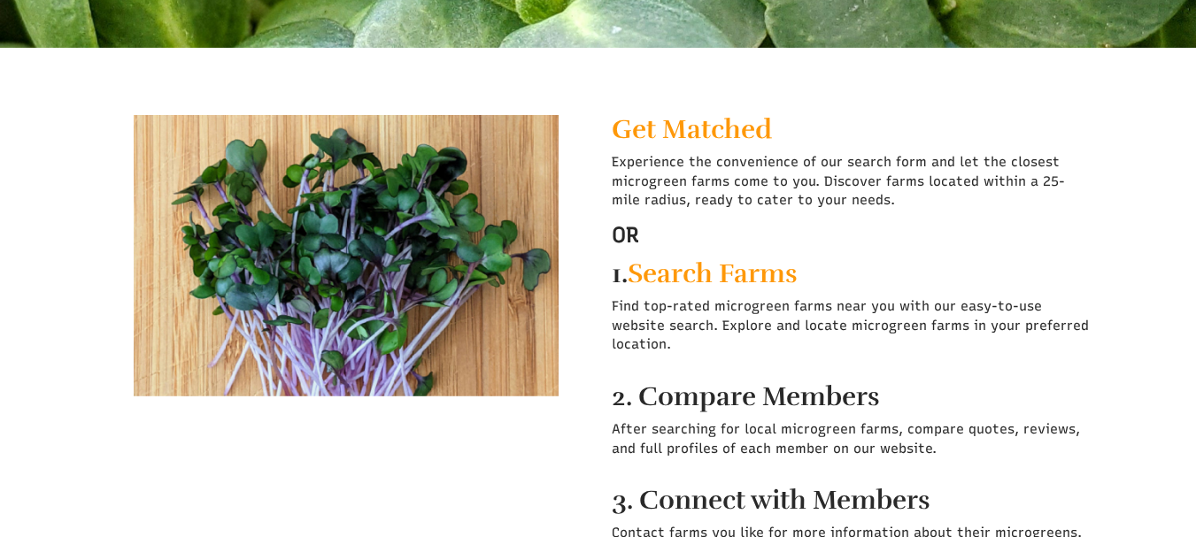
select select "Language Translate Widget"
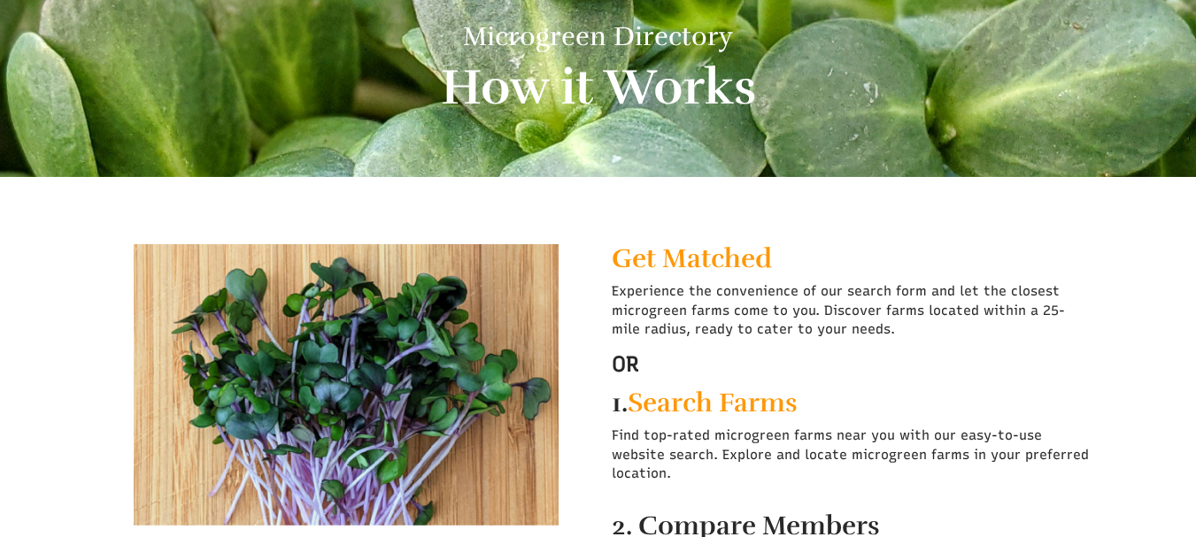
scroll to position [0, 0]
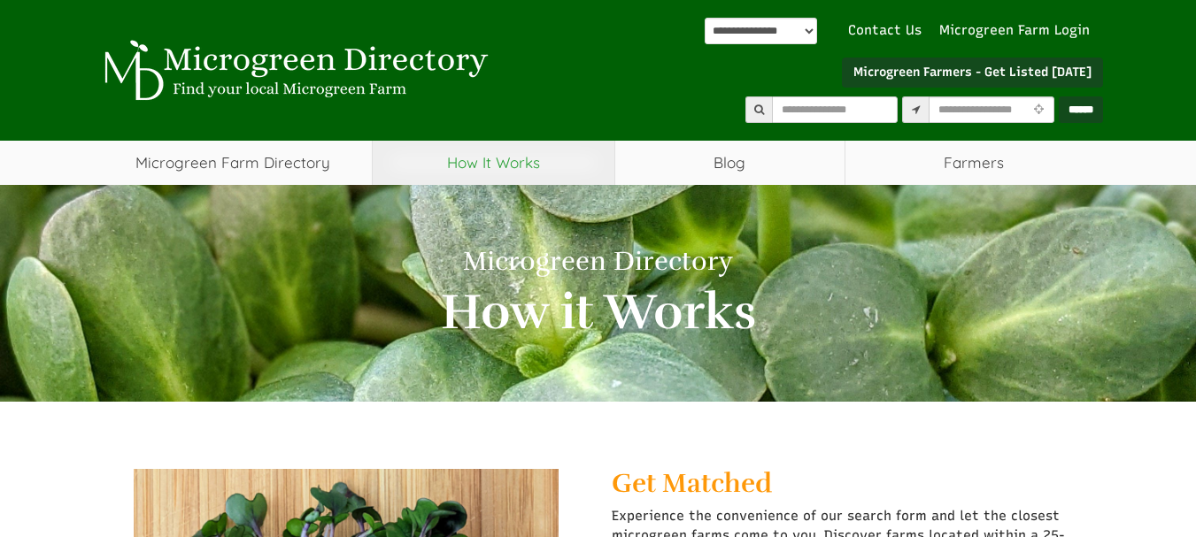
click at [508, 155] on link "How It Works" at bounding box center [494, 163] width 242 height 44
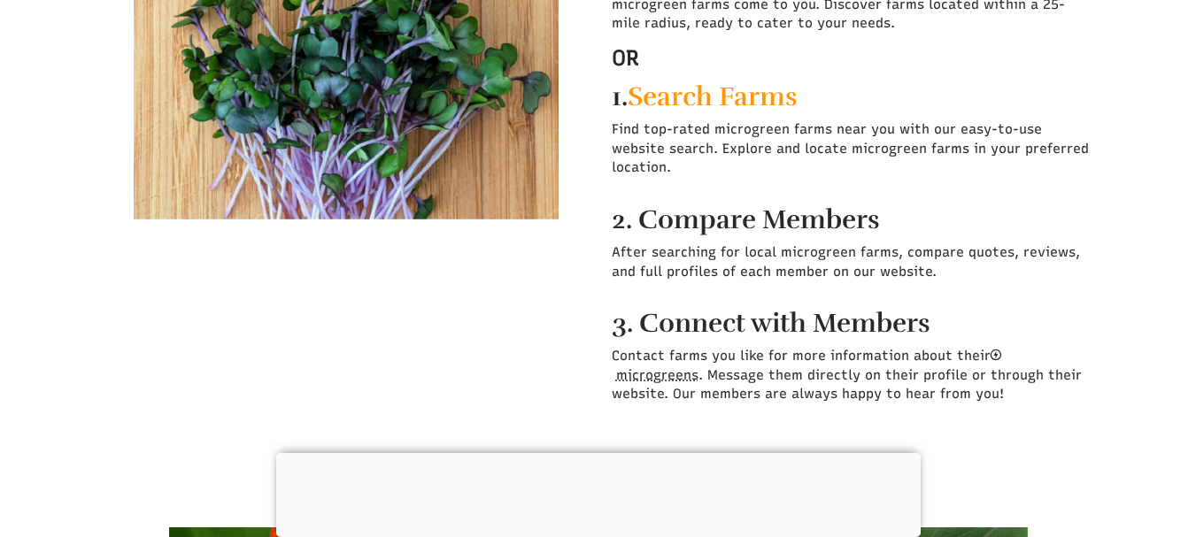
select select "Language Translate Widget"
